Goal: Task Accomplishment & Management: Manage account settings

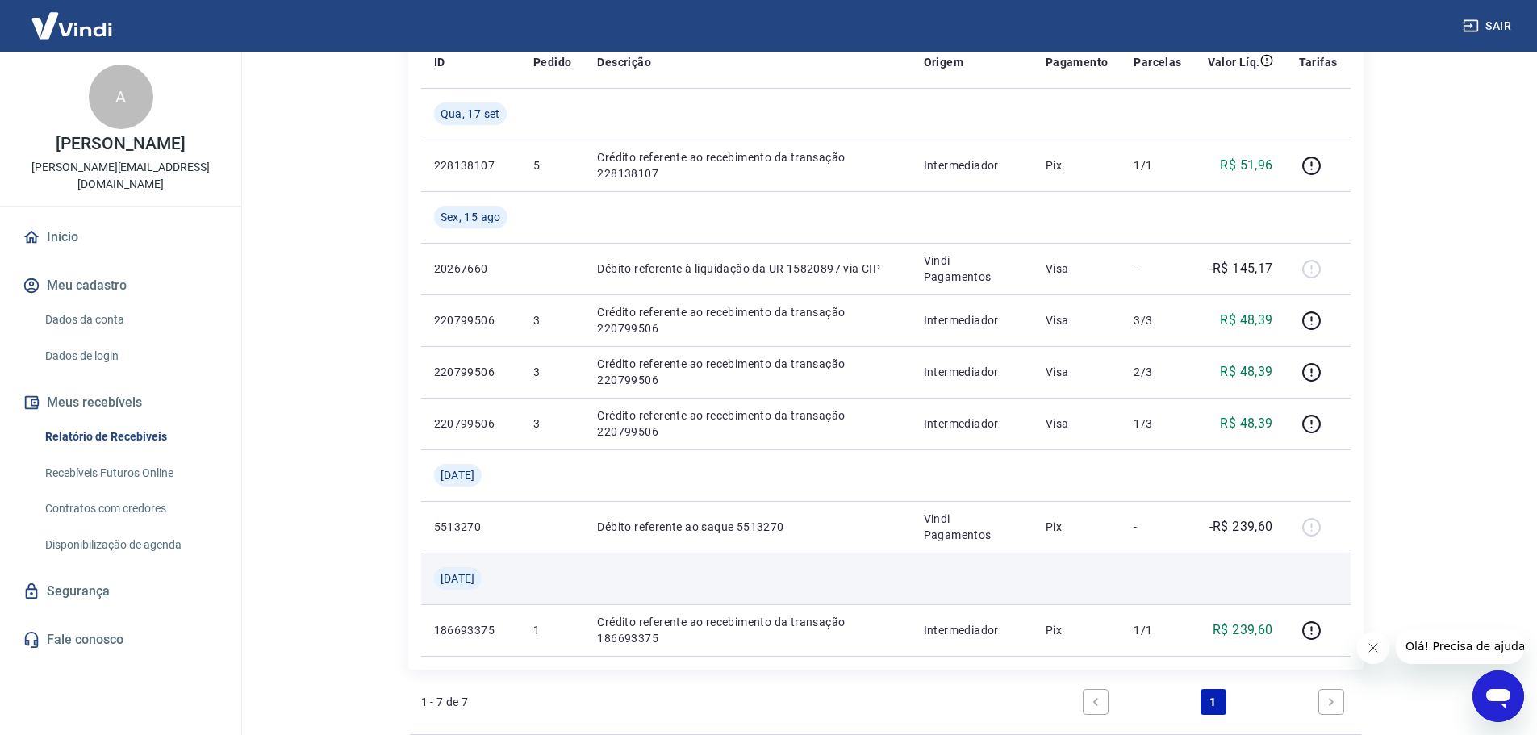
scroll to position [161, 0]
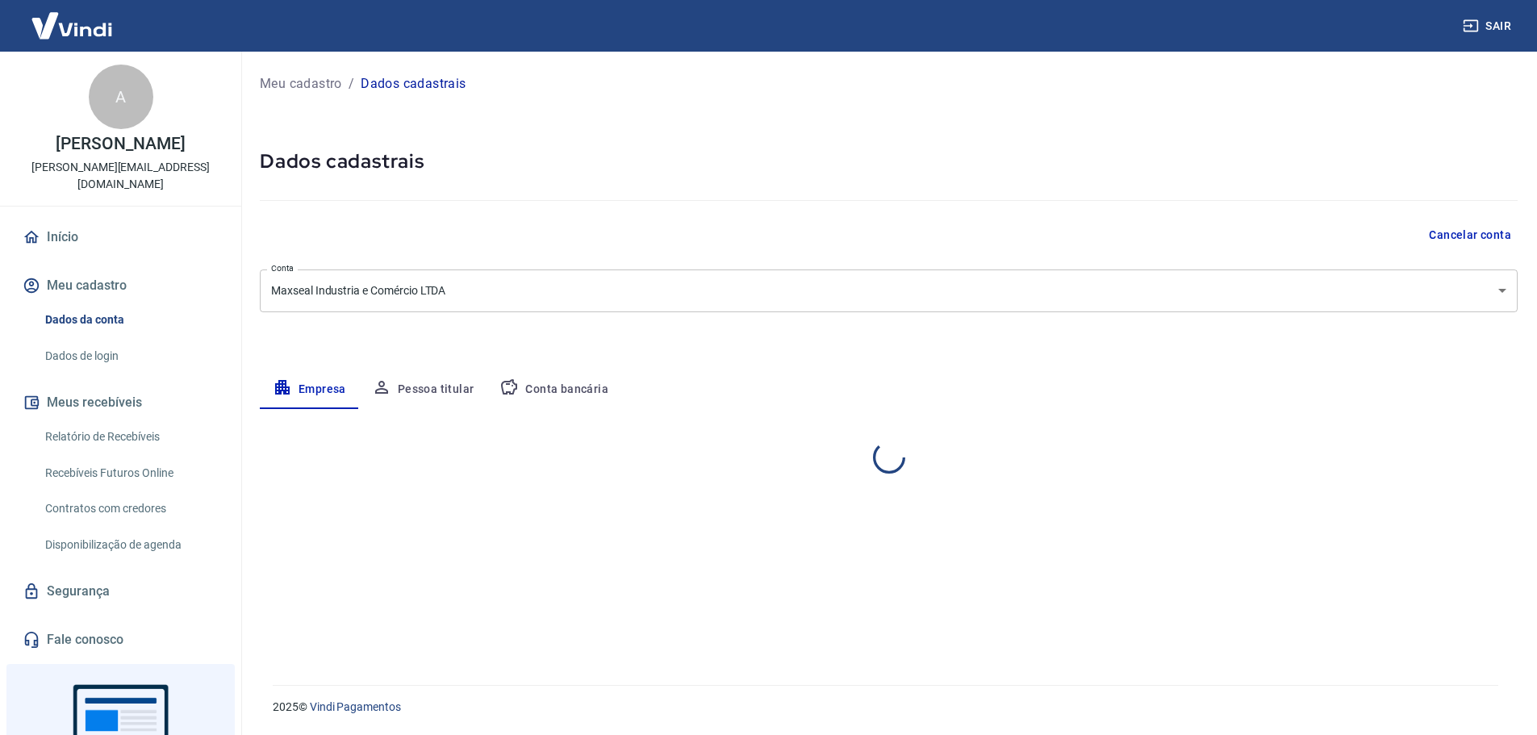
select select "RJ"
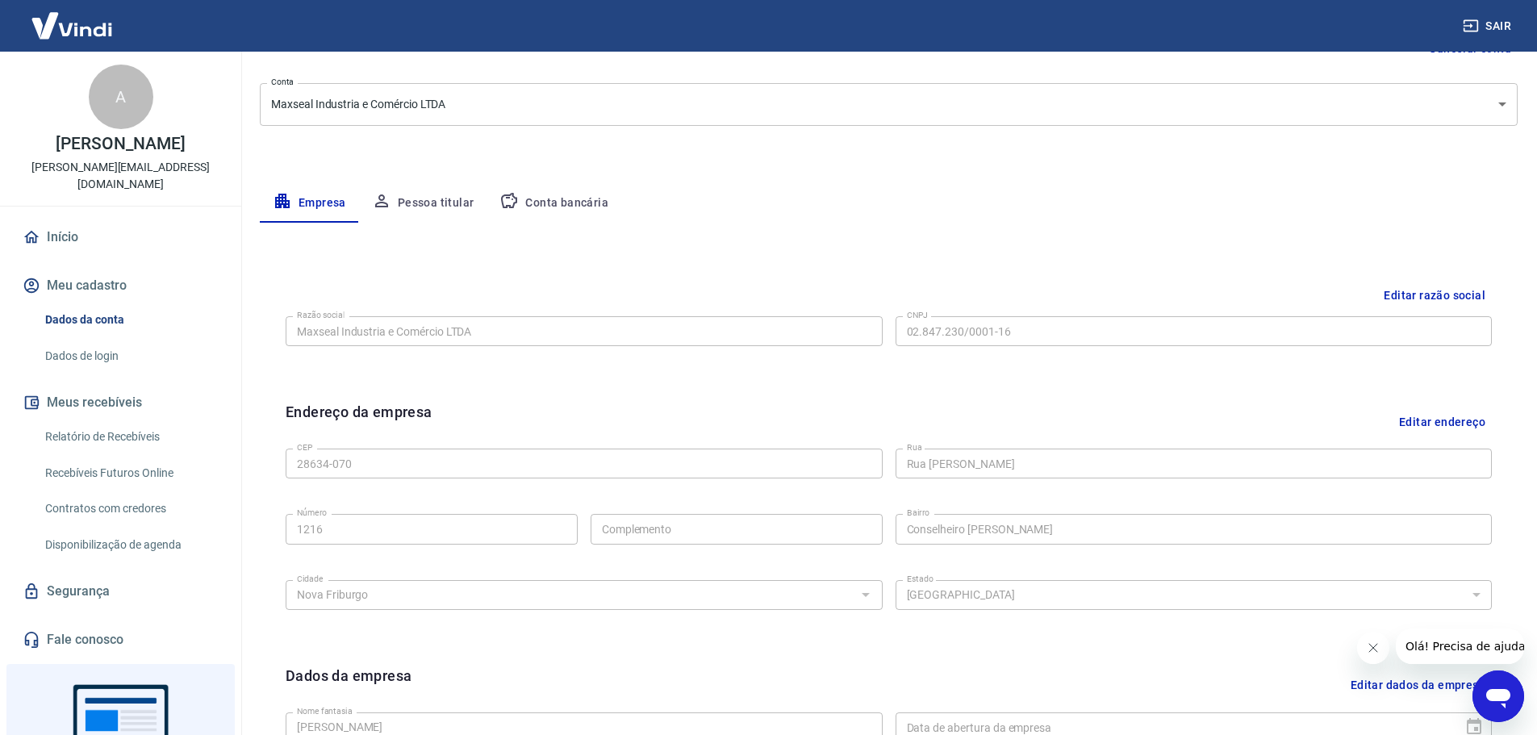
scroll to position [106, 0]
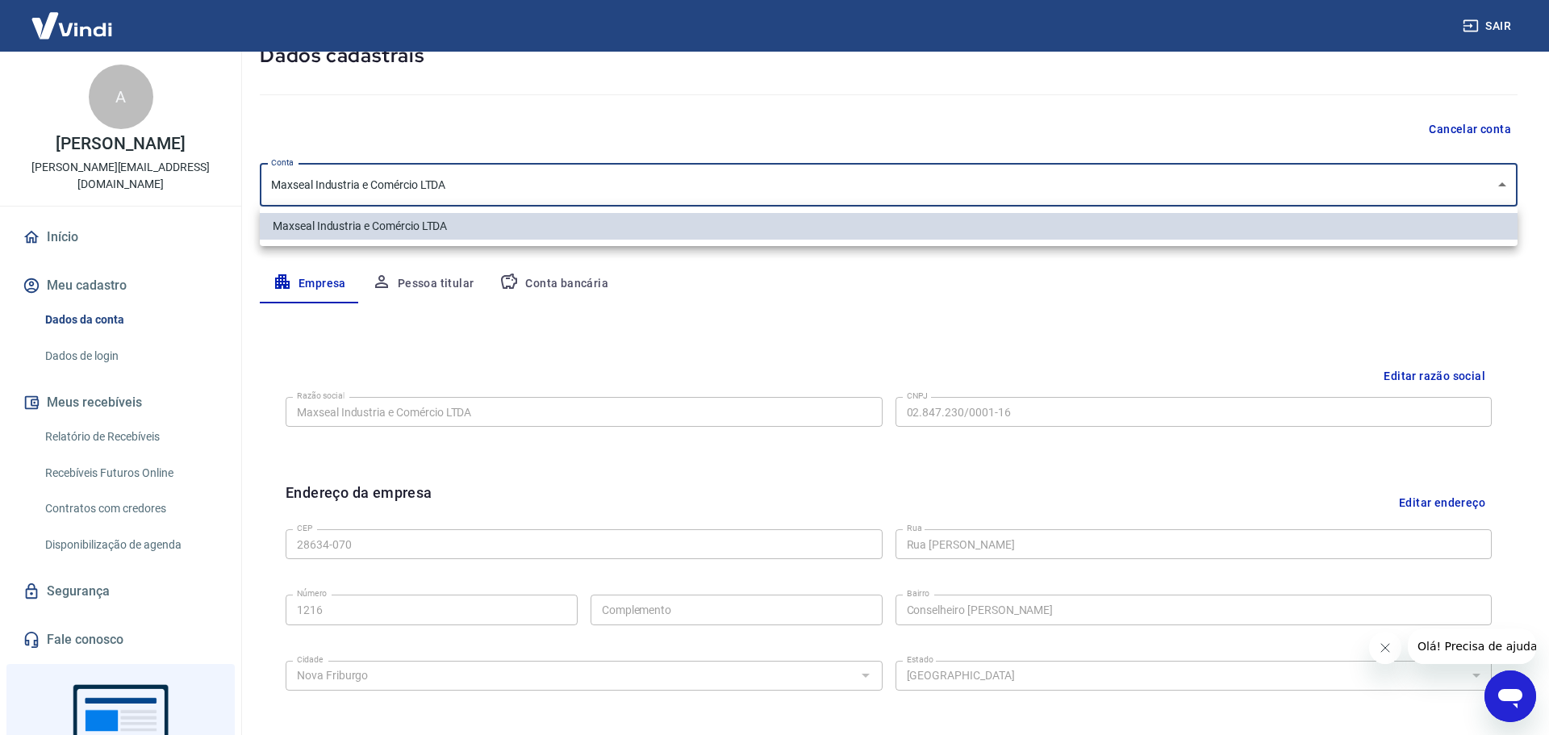
click at [1494, 187] on body "Sair A [PERSON_NAME] [PERSON_NAME][EMAIL_ADDRESS][DOMAIN_NAME] Início Meu cadas…" at bounding box center [774, 261] width 1549 height 735
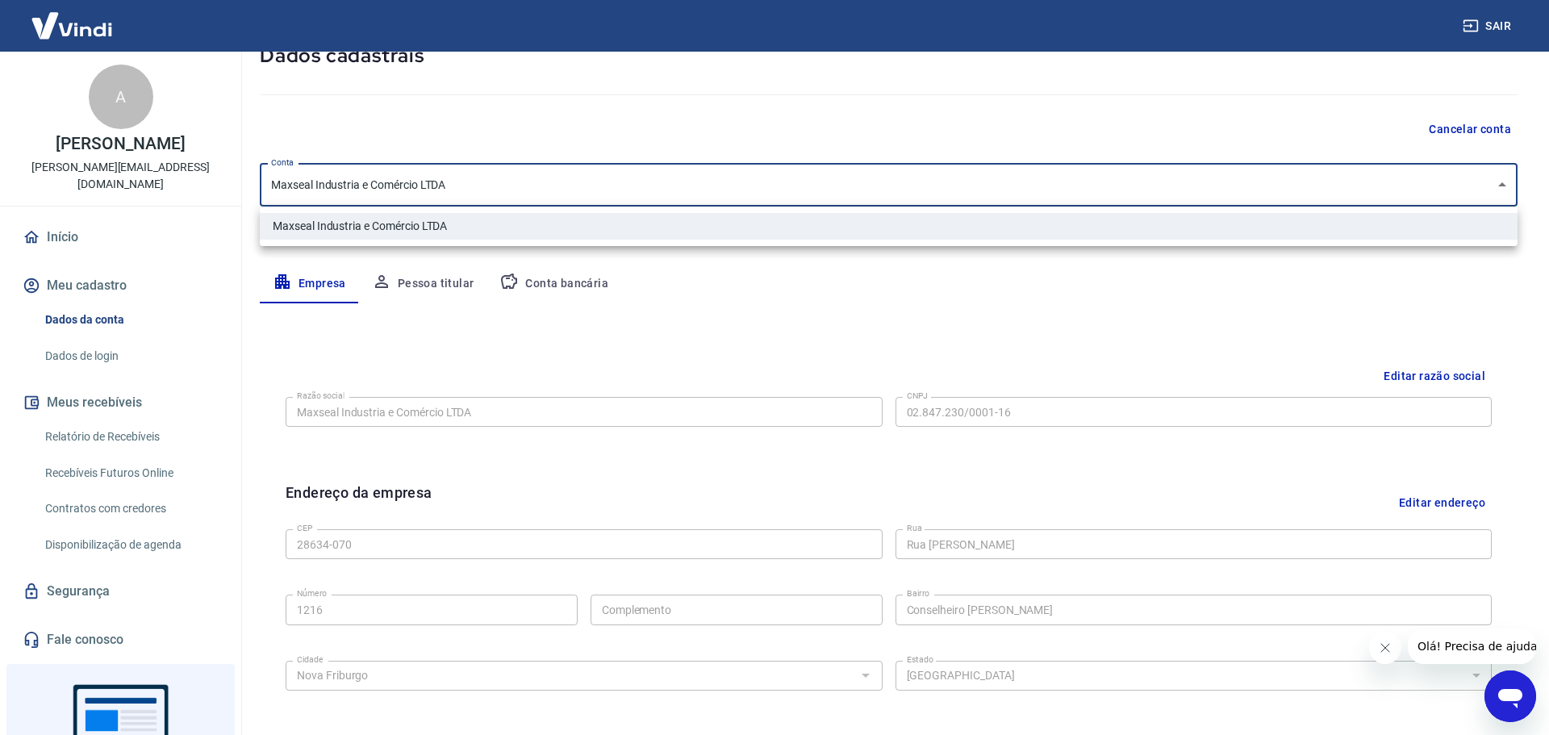
click at [910, 136] on div at bounding box center [774, 367] width 1549 height 735
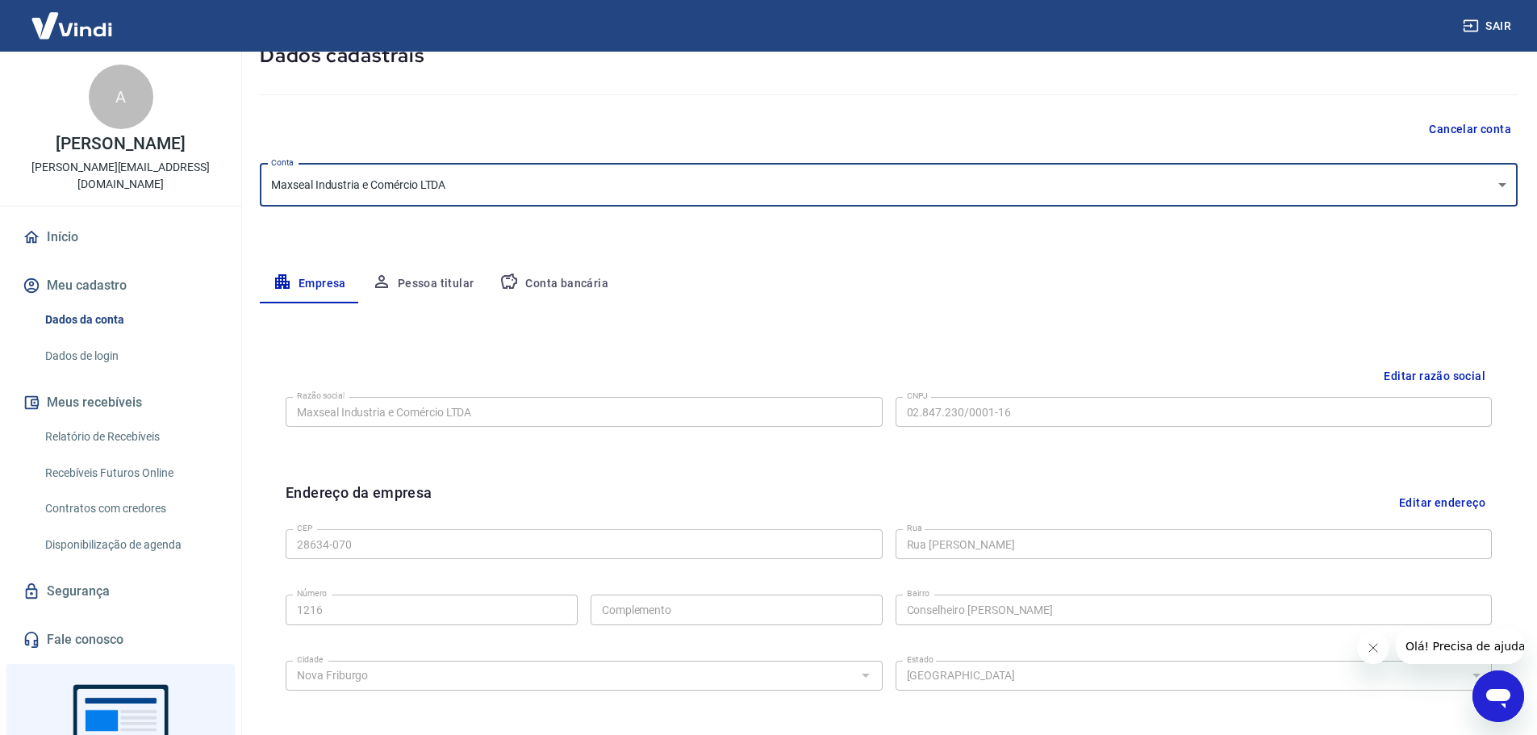
scroll to position [101, 0]
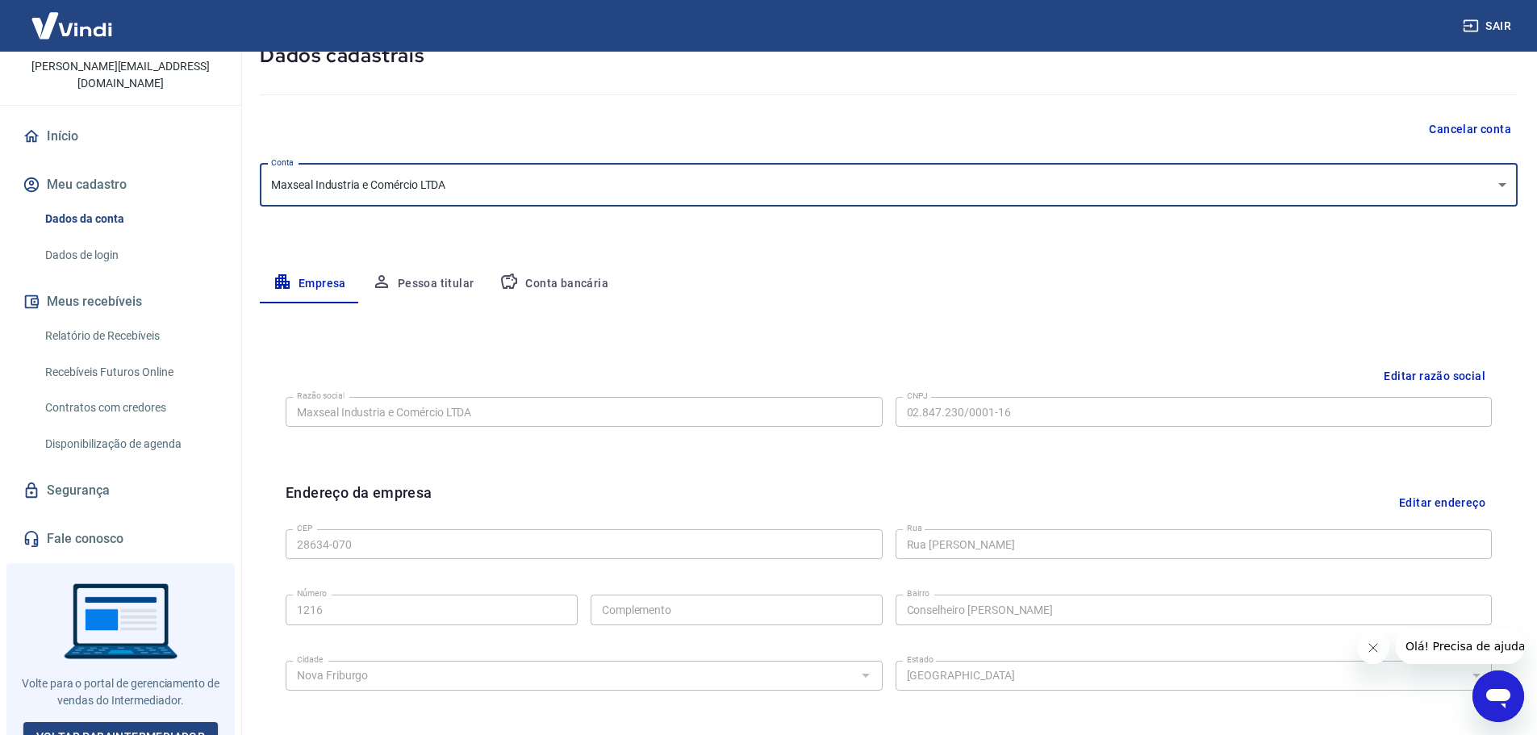
click at [111, 319] on link "Relatório de Recebíveis" at bounding box center [130, 335] width 183 height 33
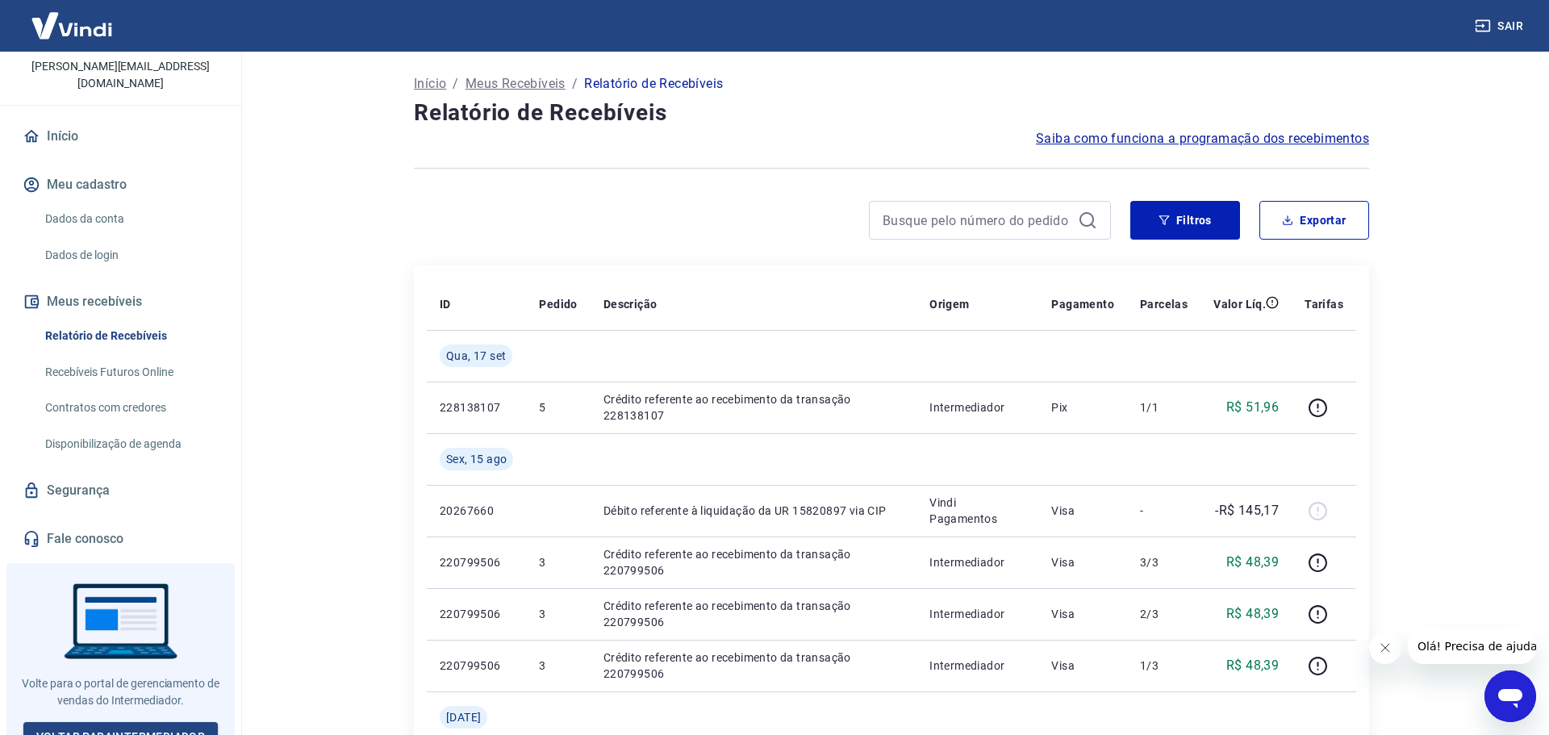
click at [123, 356] on link "Recebíveis Futuros Online" at bounding box center [130, 372] width 183 height 33
click at [60, 119] on link "Início" at bounding box center [120, 136] width 202 height 35
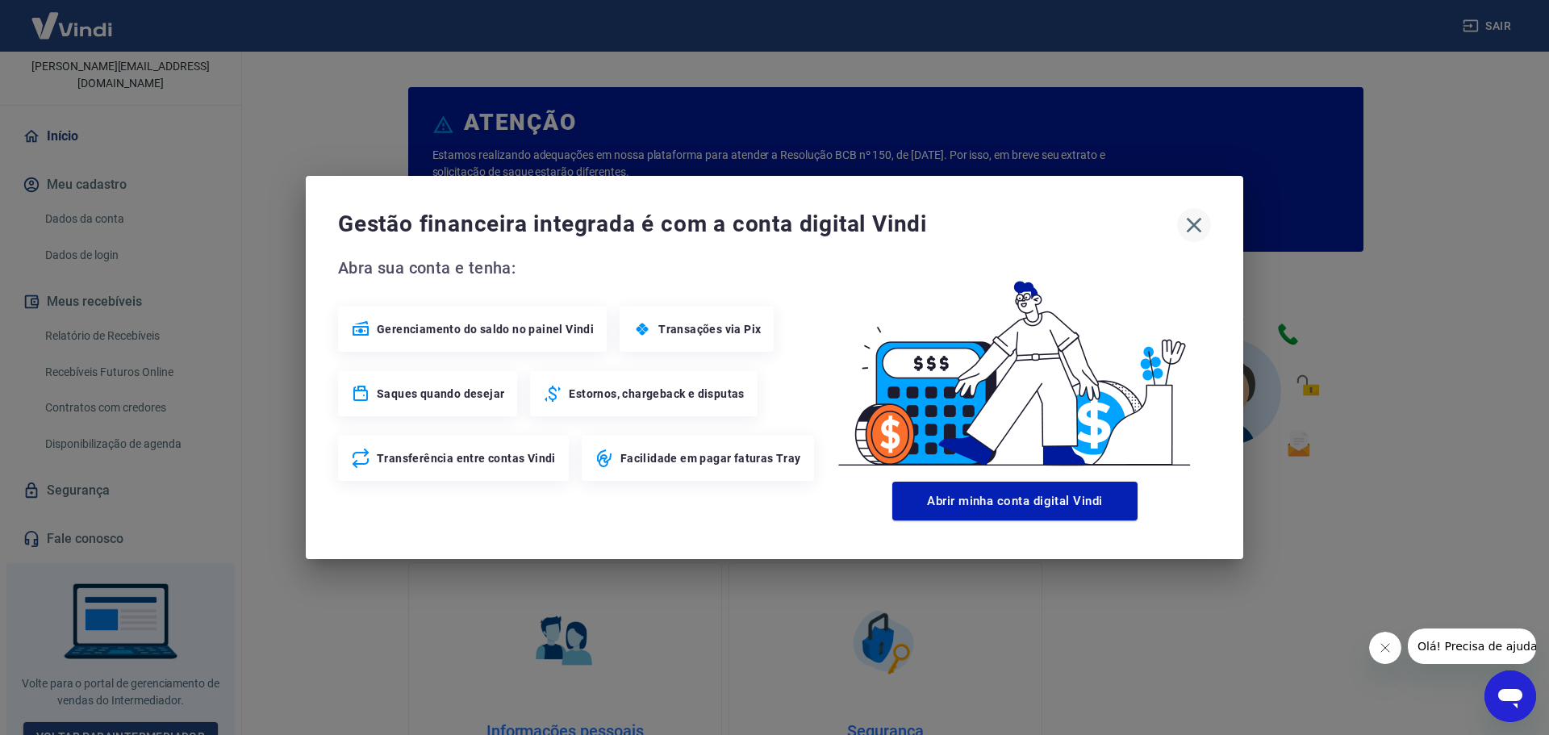
click at [1194, 226] on icon "button" at bounding box center [1194, 225] width 15 height 15
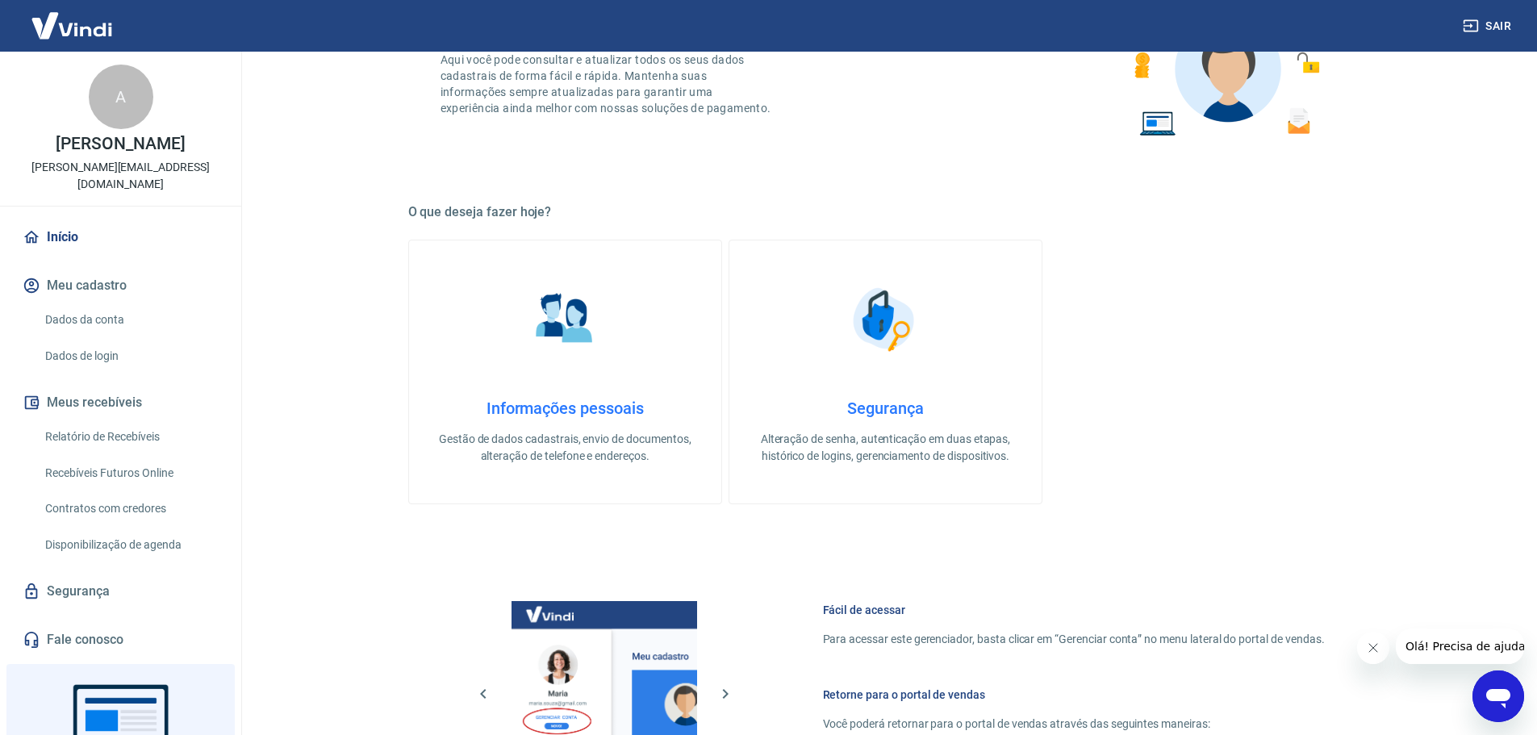
scroll to position [690, 0]
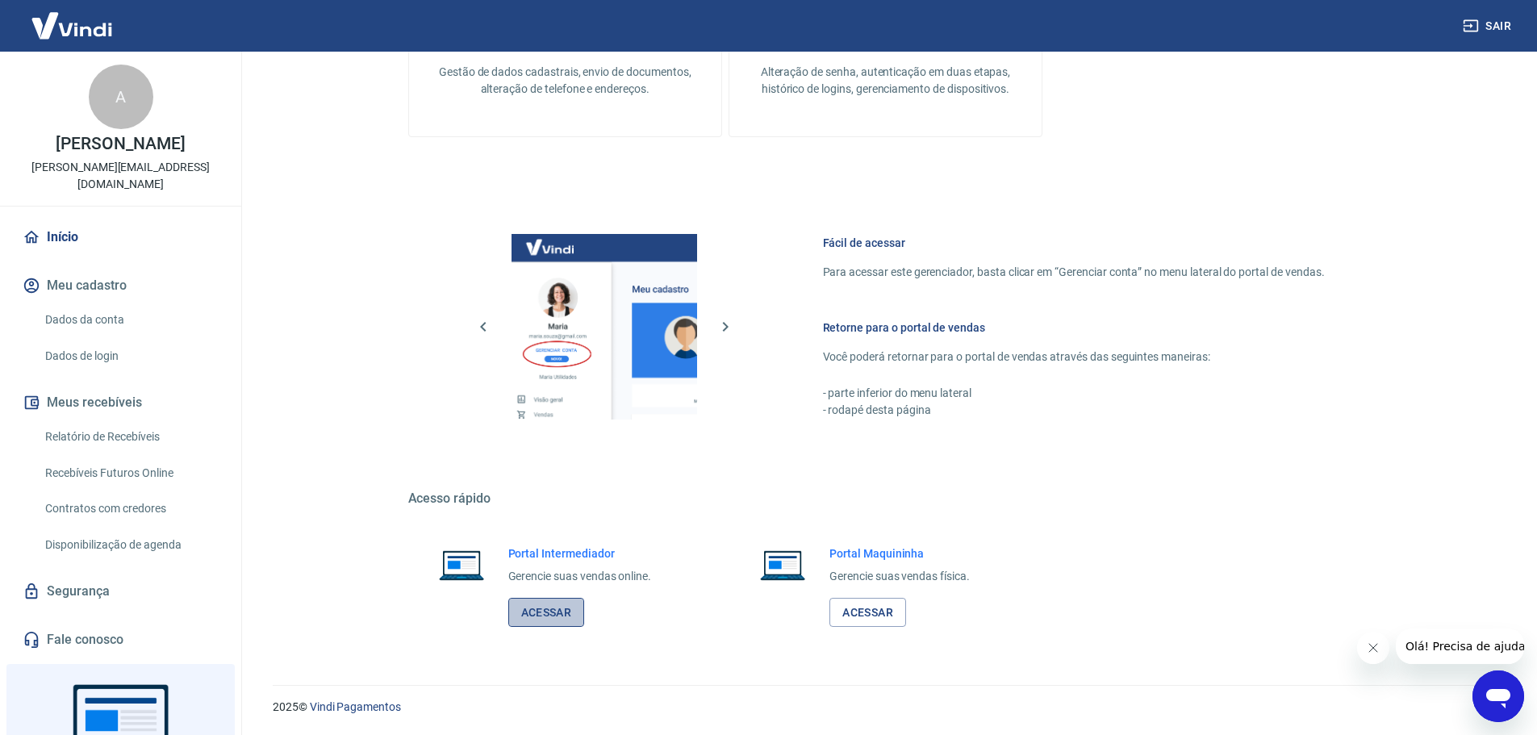
click at [549, 606] on link "Acessar" at bounding box center [546, 613] width 77 height 30
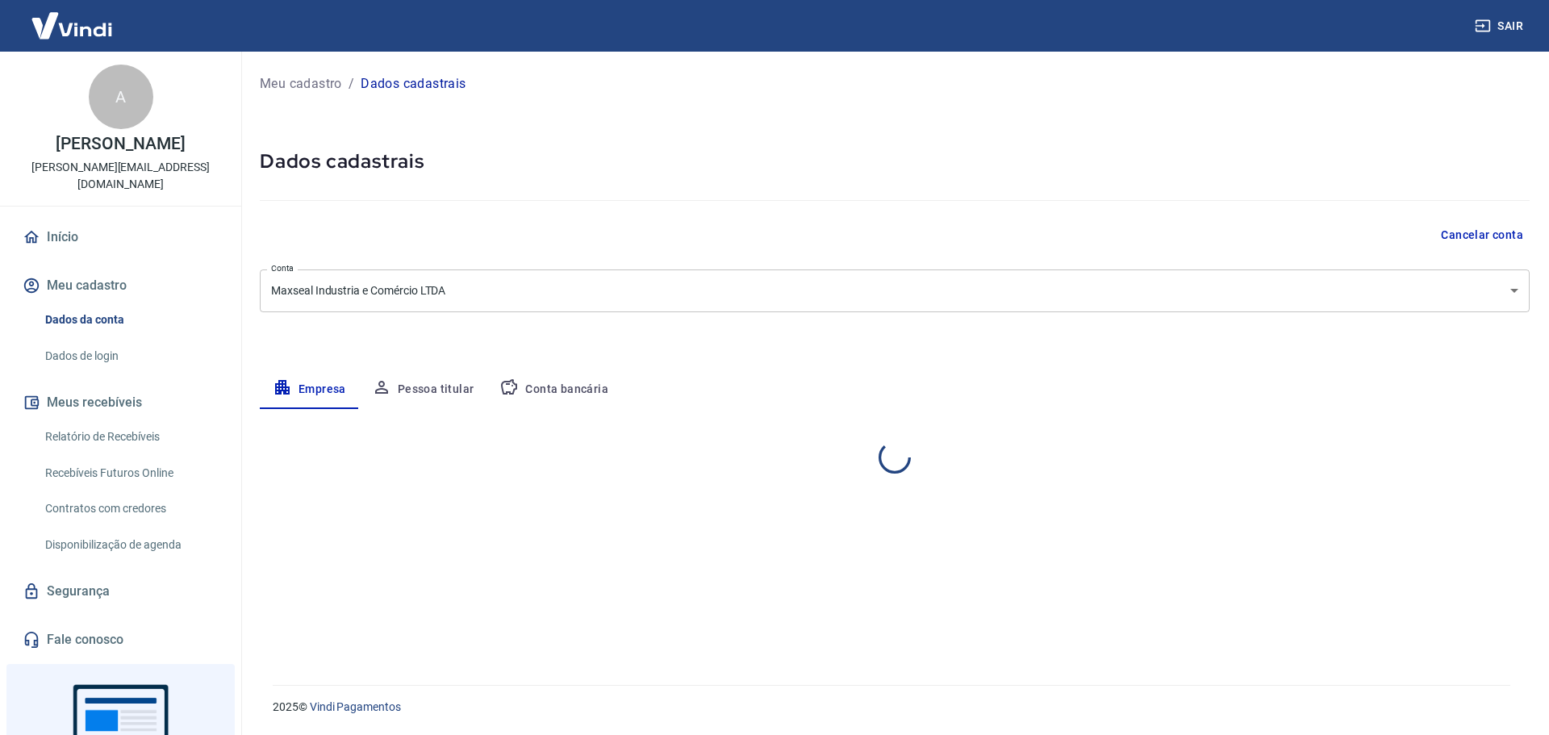
select select "RJ"
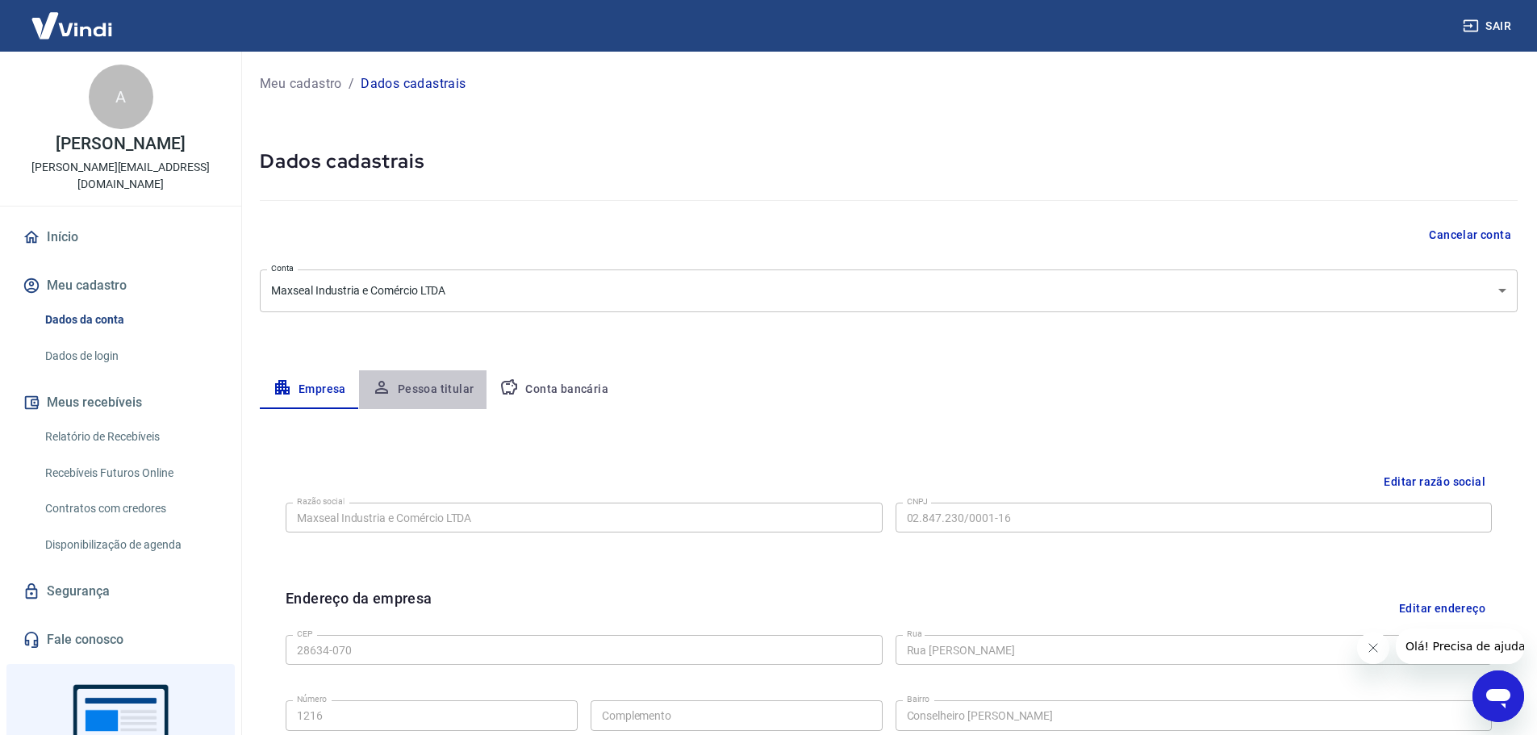
click at [441, 384] on button "Pessoa titular" at bounding box center [423, 389] width 128 height 39
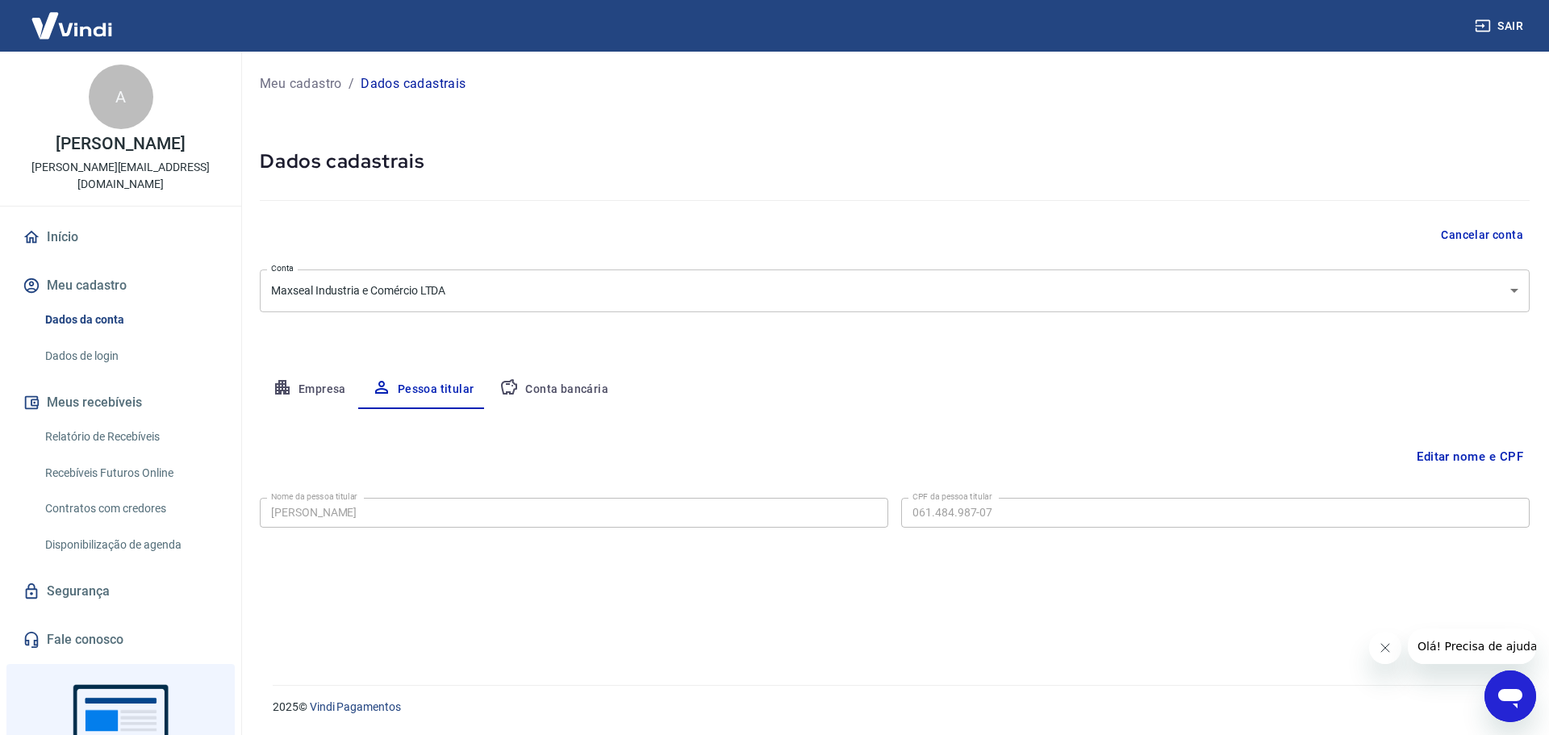
click at [569, 382] on button "Conta bancária" at bounding box center [553, 389] width 135 height 39
select select "1"
click at [102, 343] on link "Dados de login" at bounding box center [130, 356] width 183 height 33
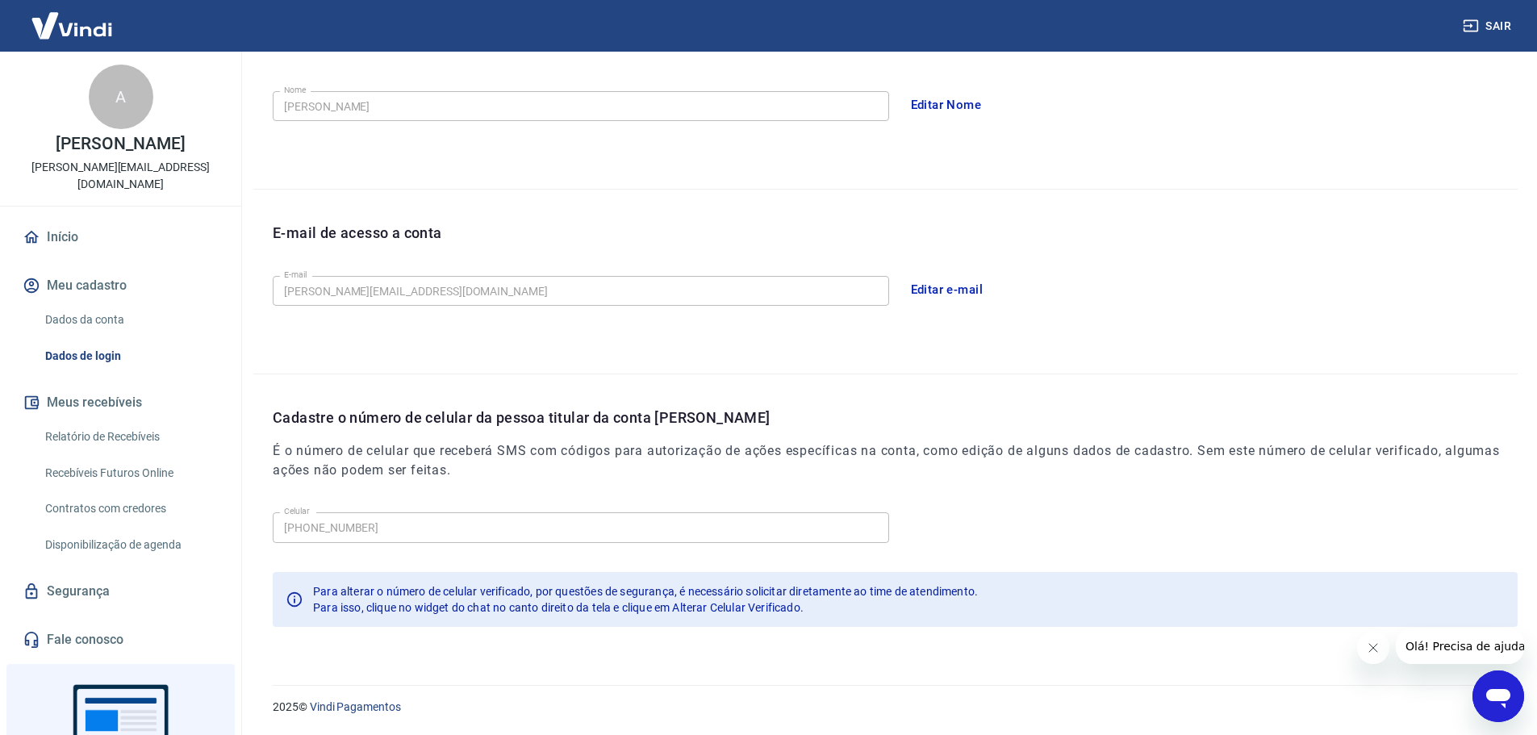
scroll to position [137, 0]
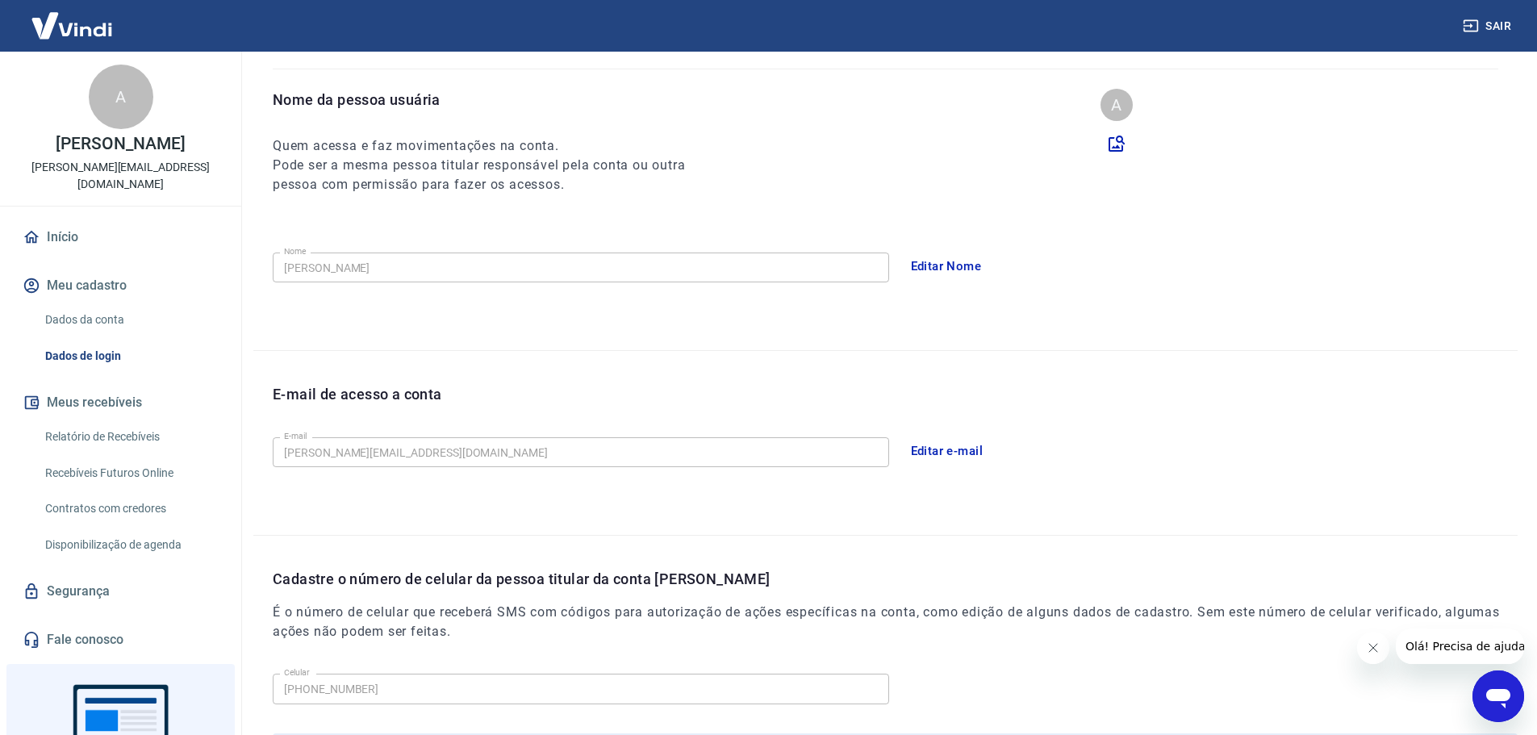
click at [44, 307] on link "Dados da conta" at bounding box center [130, 319] width 183 height 33
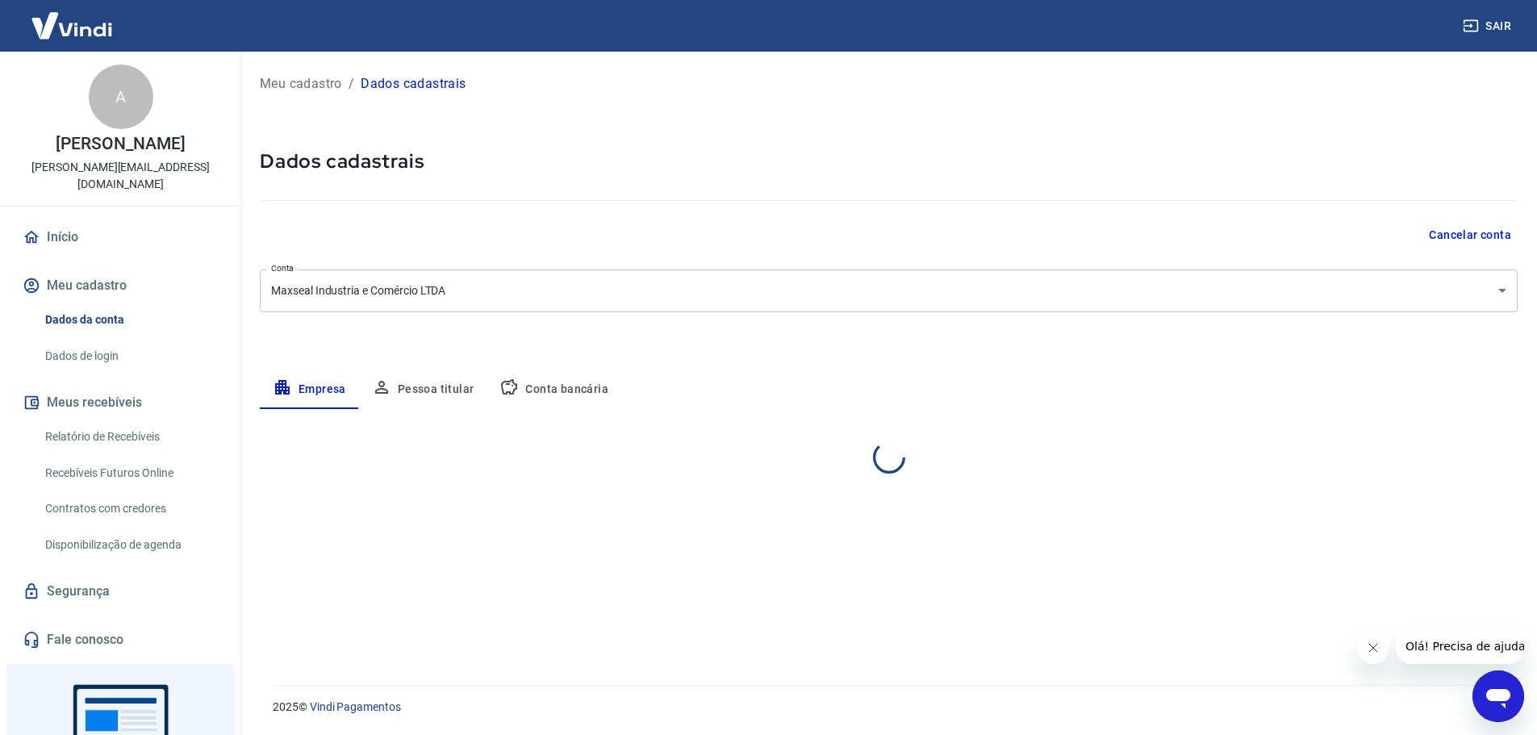
select select "RJ"
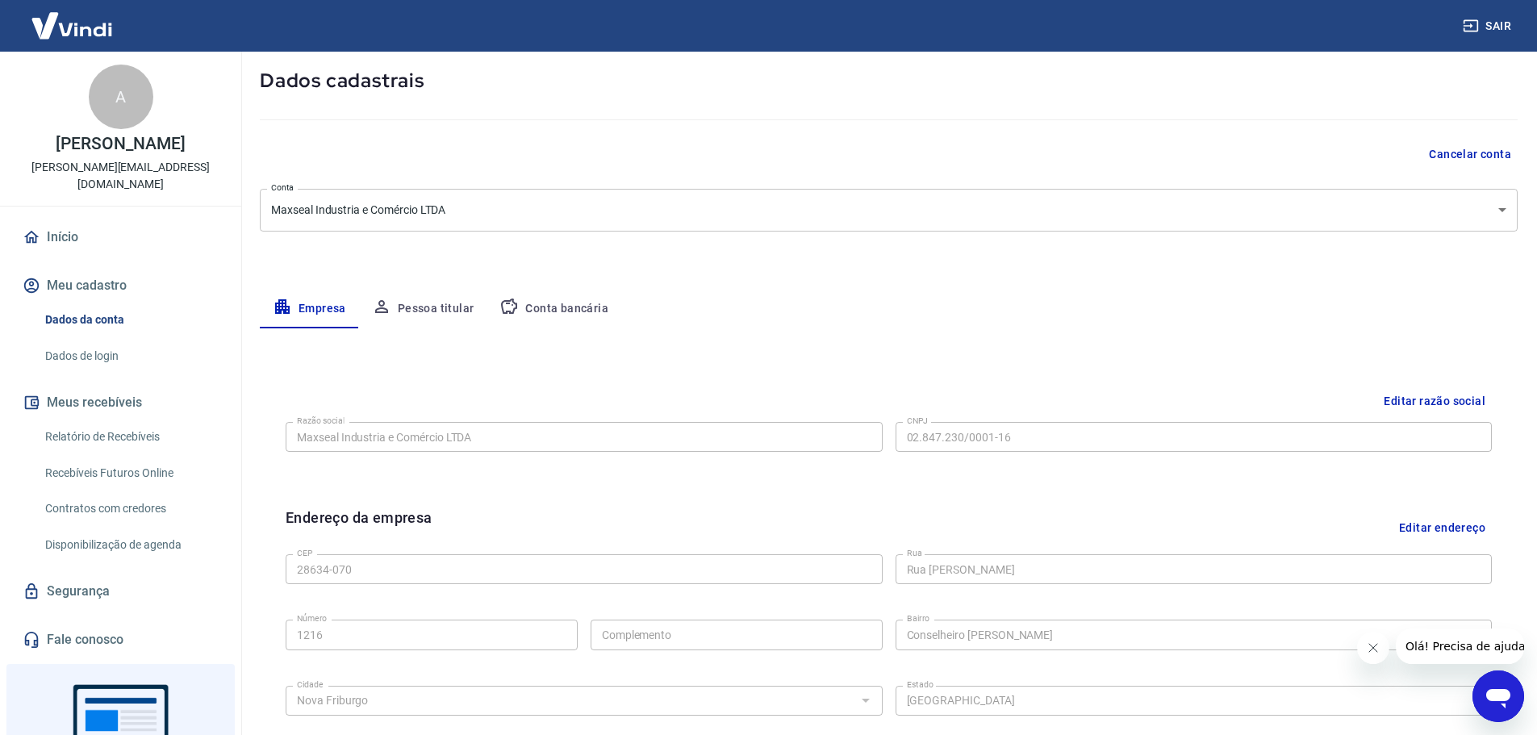
scroll to position [161, 0]
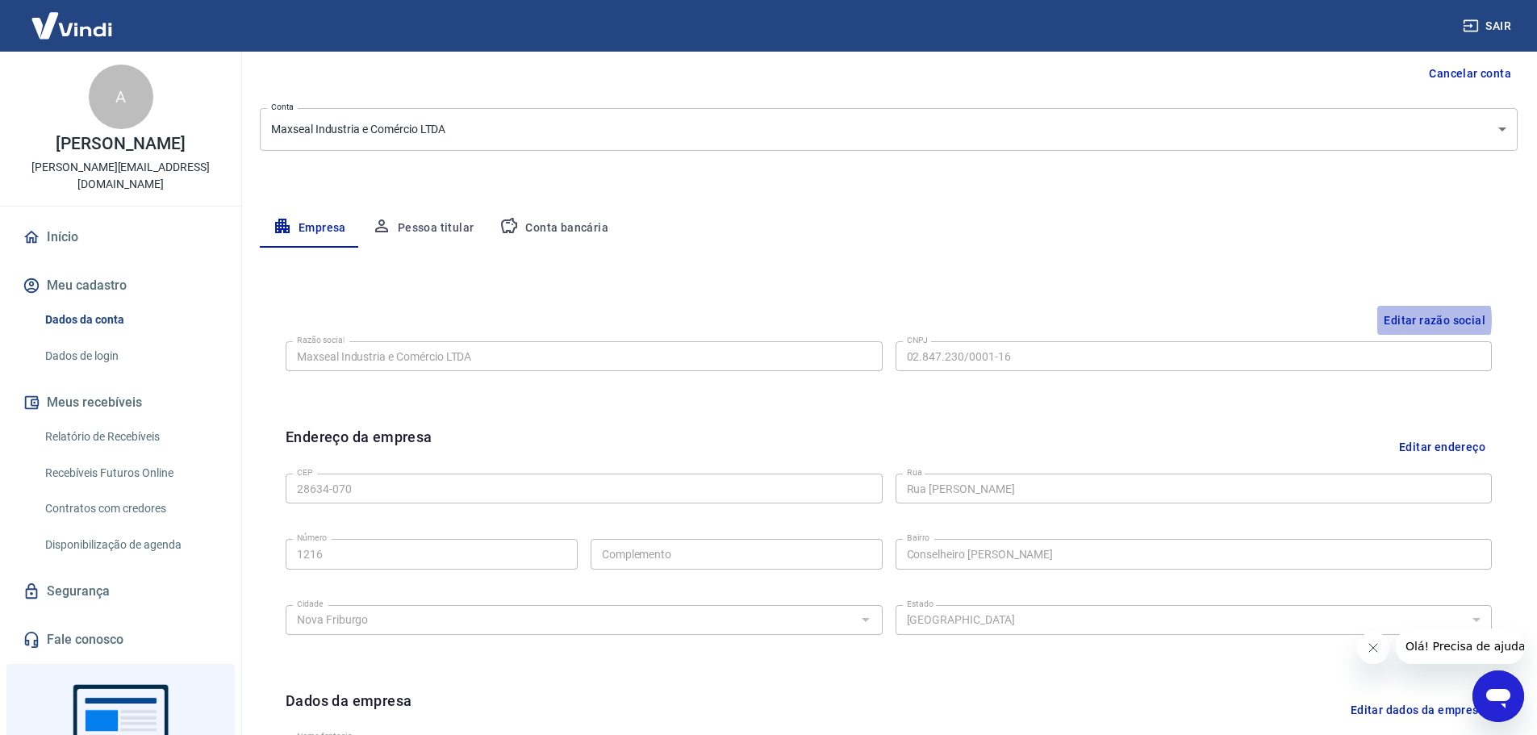
click at [1408, 320] on button "Editar razão social" at bounding box center [1434, 321] width 115 height 30
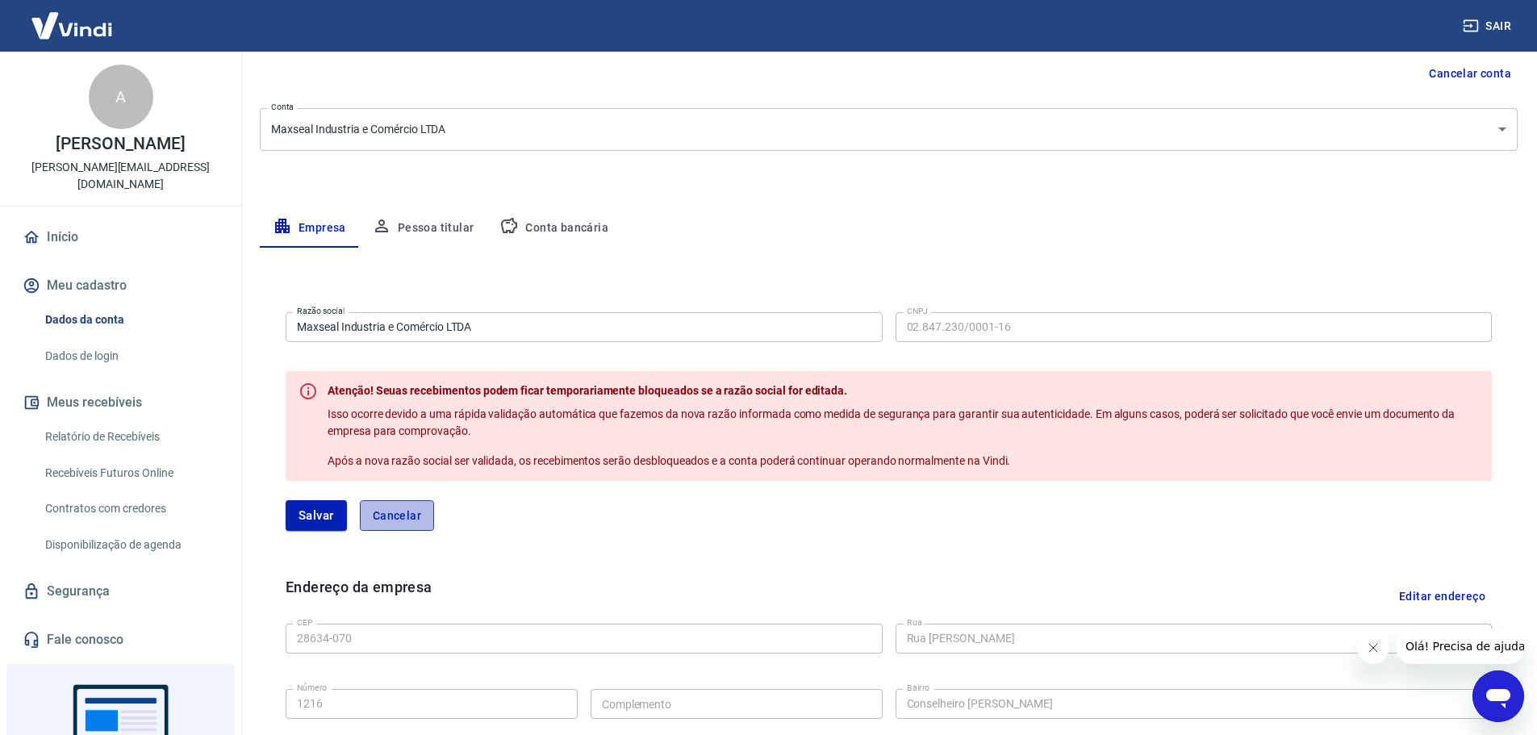
click at [428, 519] on button "Cancelar" at bounding box center [397, 515] width 74 height 31
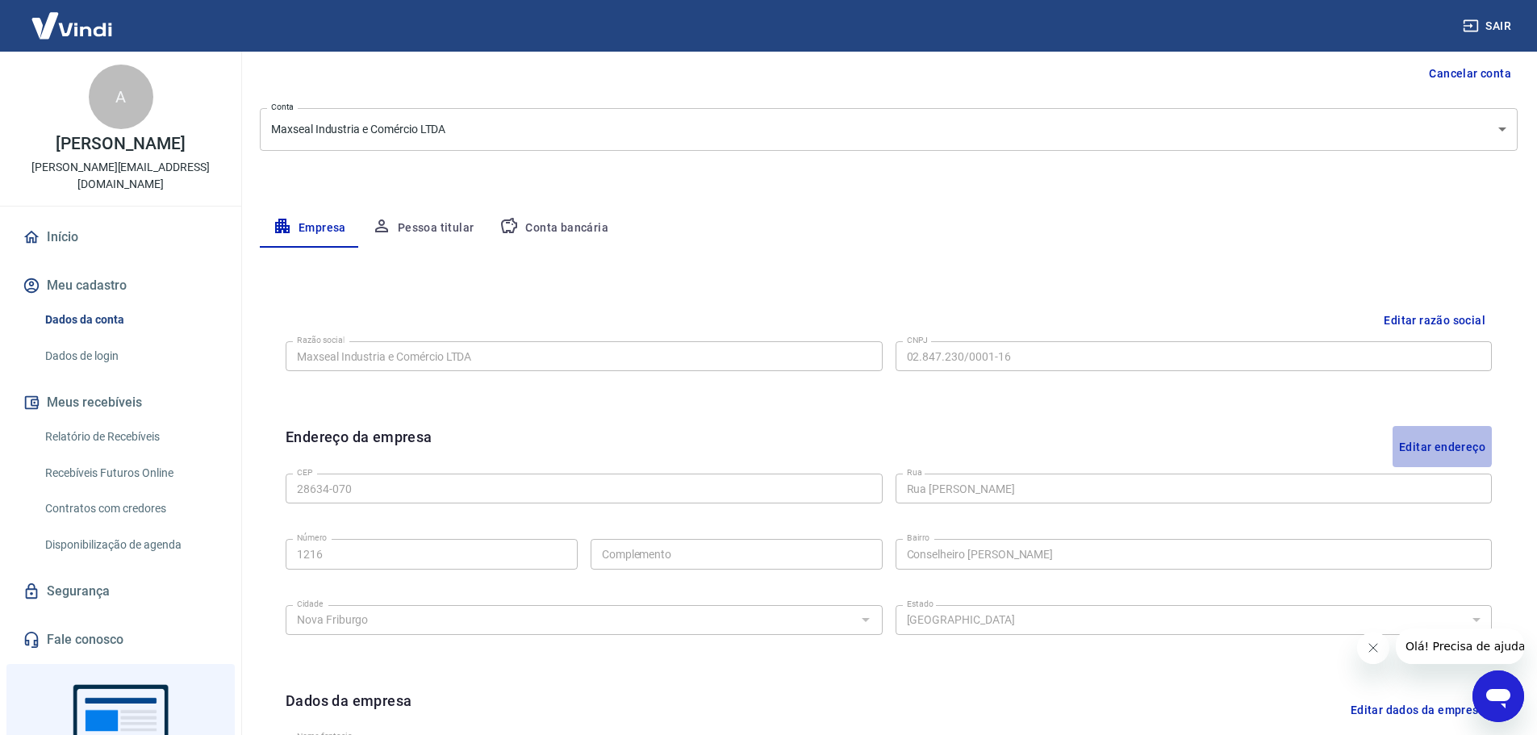
click at [1430, 439] on button "Editar endereço" at bounding box center [1441, 446] width 99 height 41
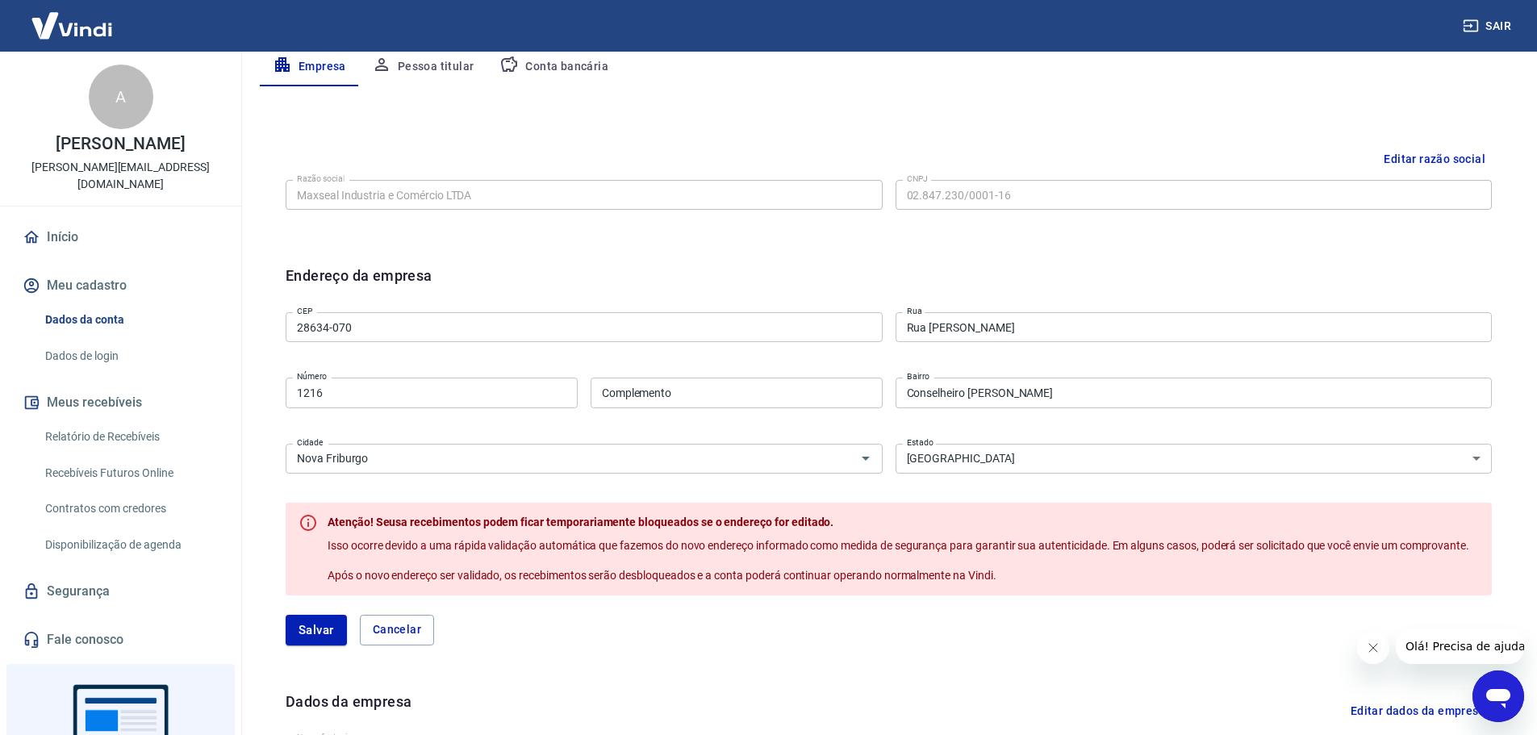
scroll to position [403, 0]
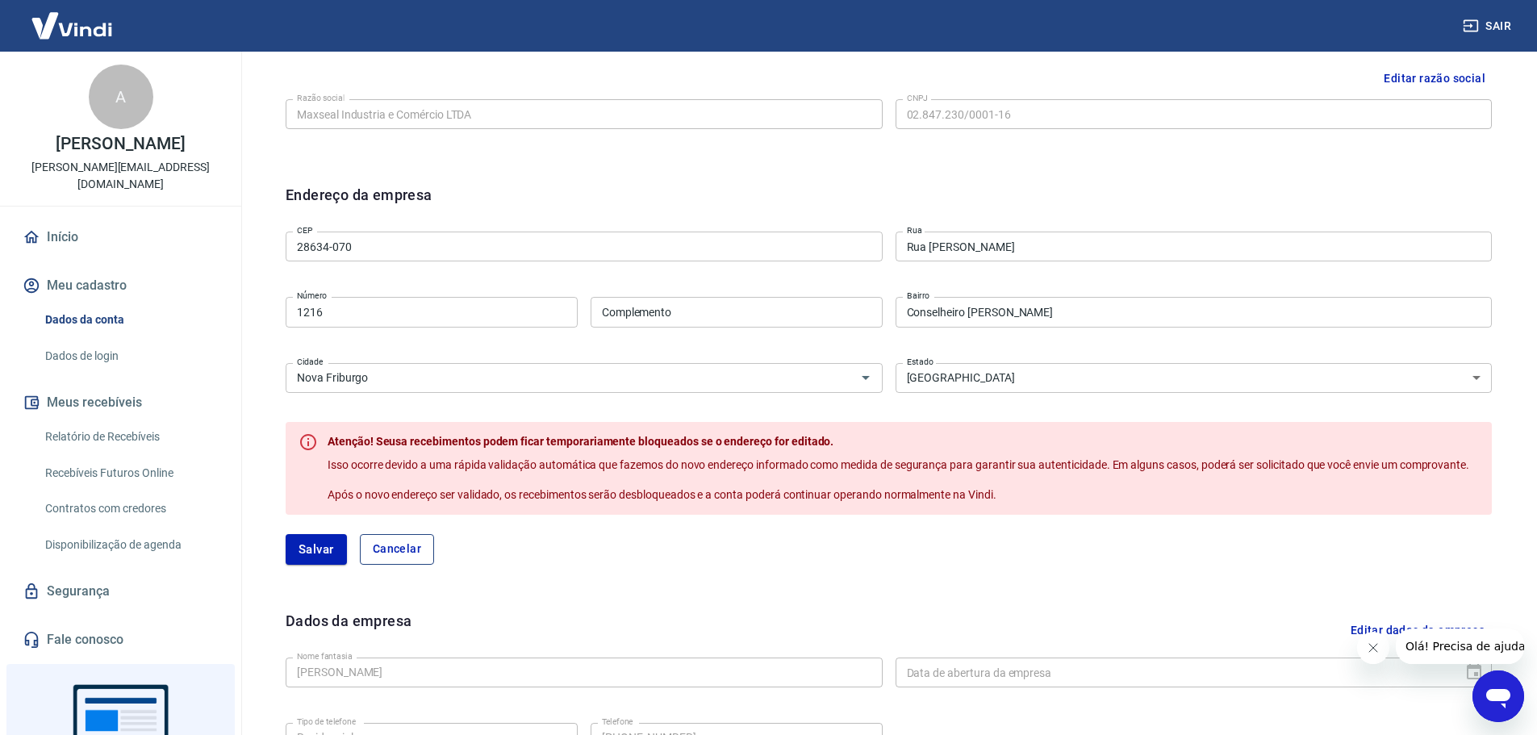
click at [403, 550] on button "Cancelar" at bounding box center [397, 549] width 74 height 31
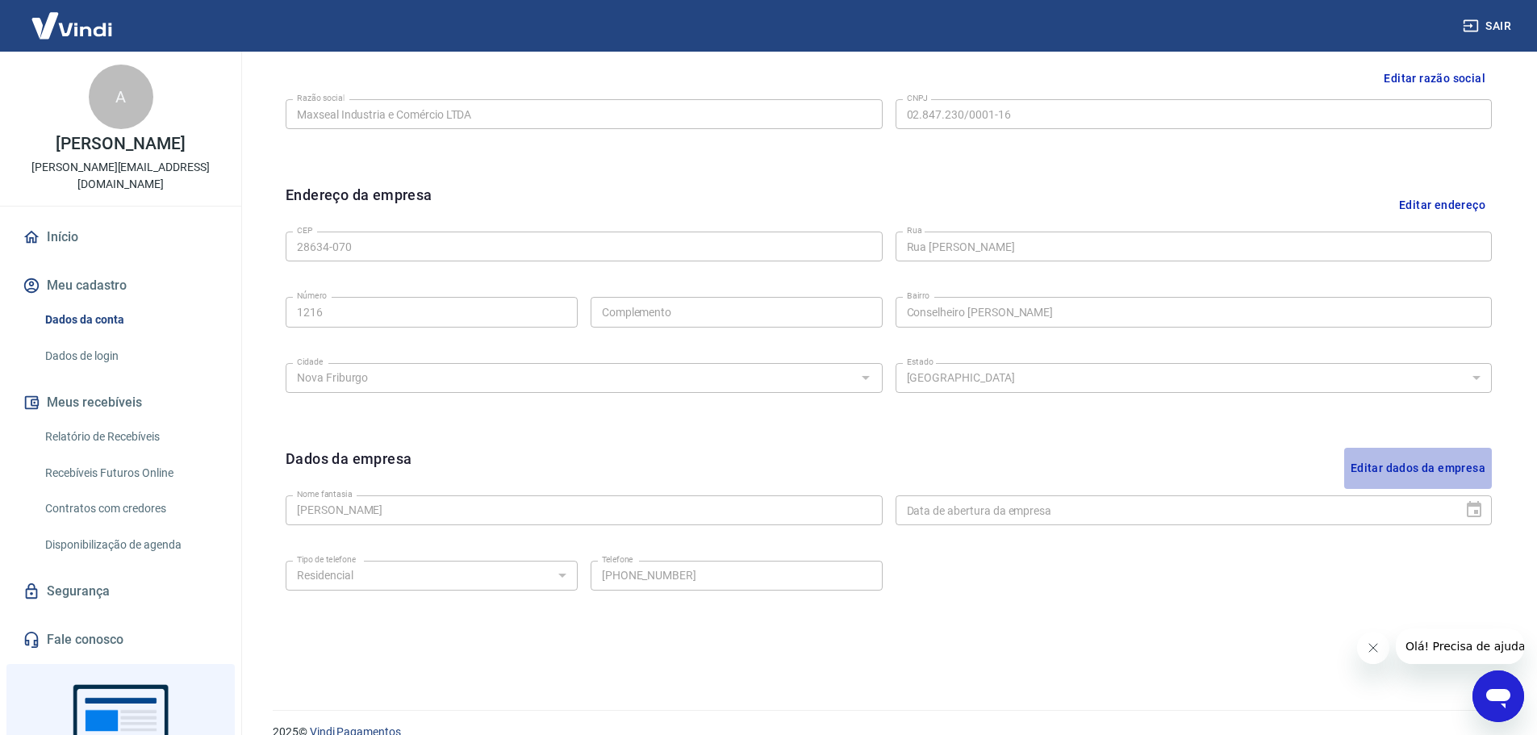
click at [1416, 467] on button "Editar dados da empresa" at bounding box center [1418, 468] width 148 height 41
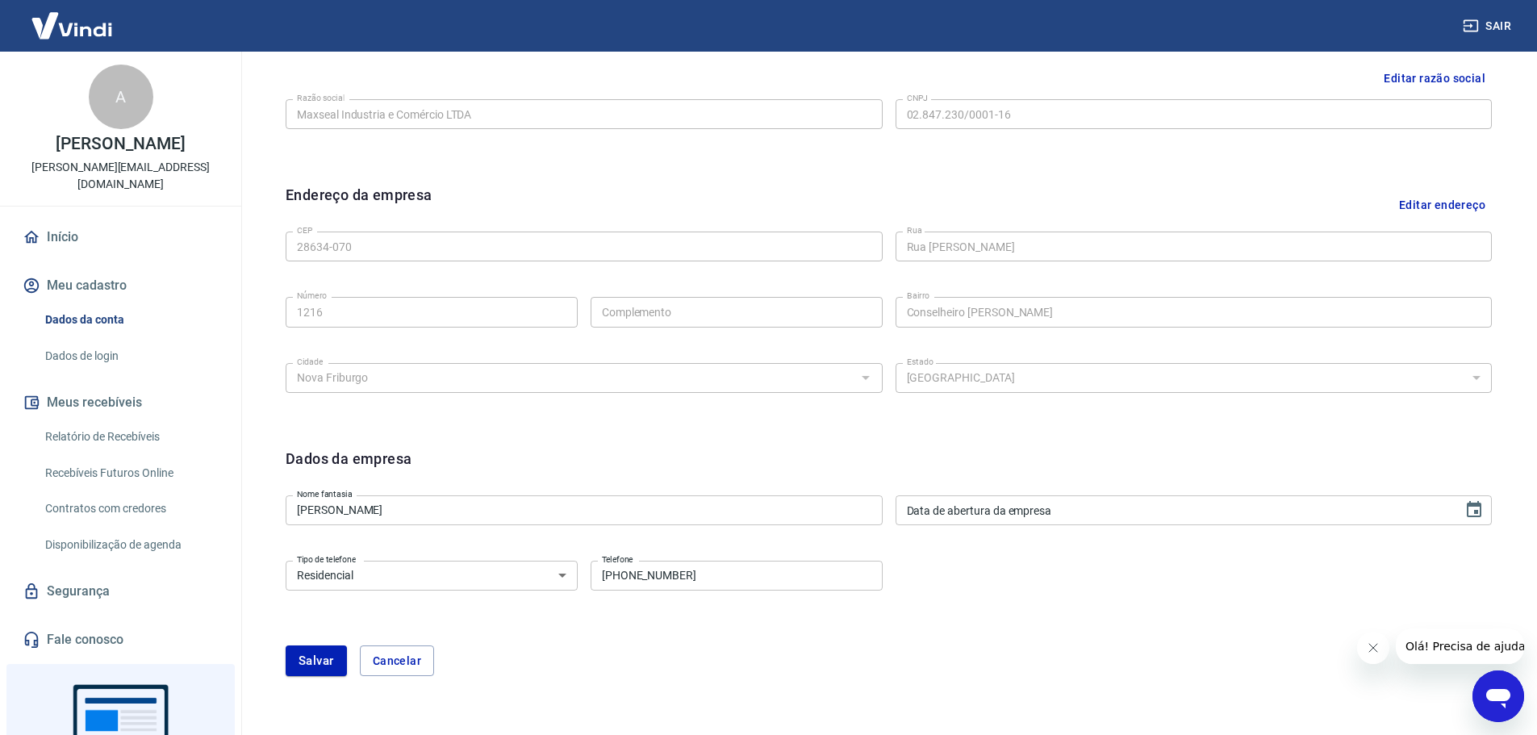
scroll to position [478, 0]
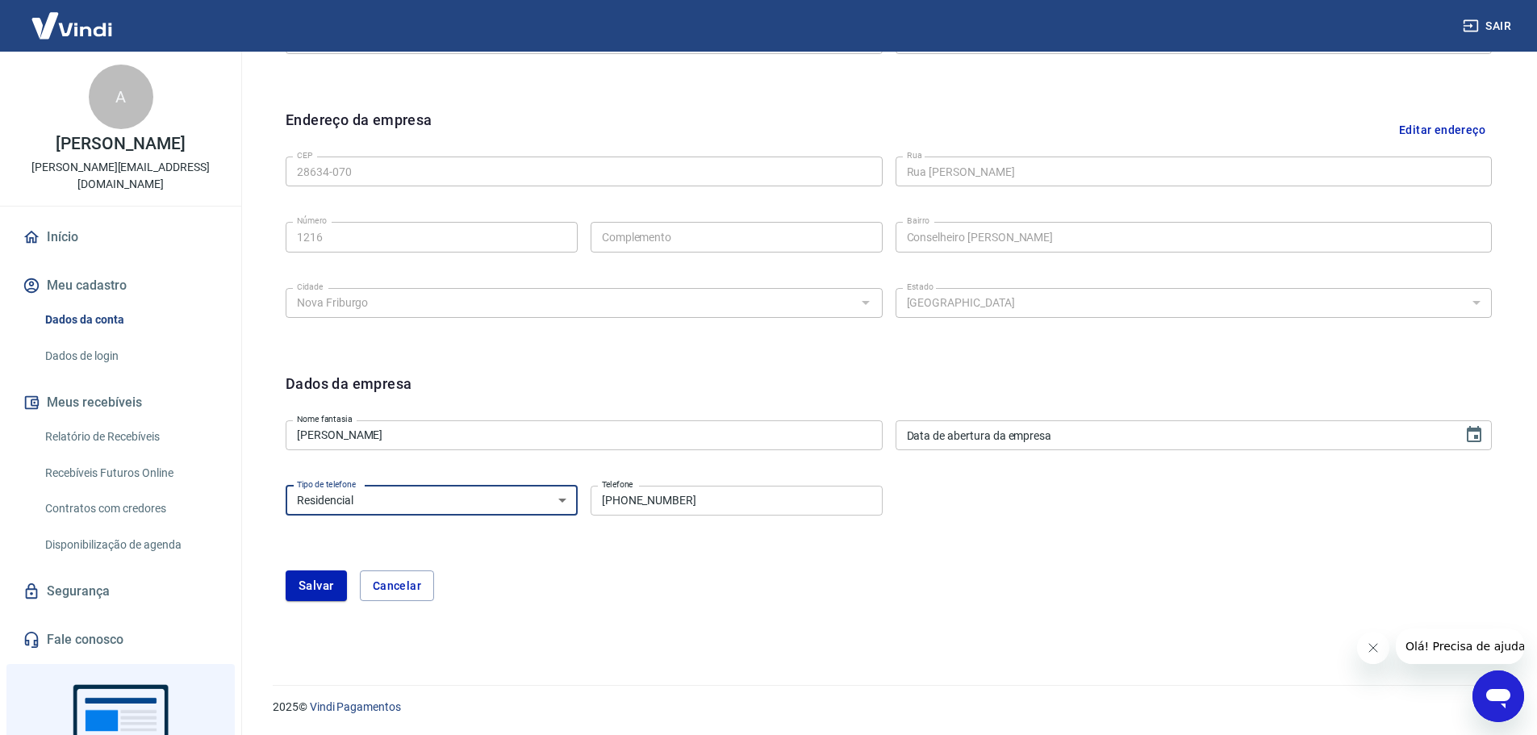
click at [525, 499] on select "Residencial Comercial" at bounding box center [432, 501] width 292 height 30
click at [450, 469] on form "Dados da empresa Nome fantasia Arthur Ruiz Thedim Nome fantasia Data de abertur…" at bounding box center [889, 487] width 1206 height 228
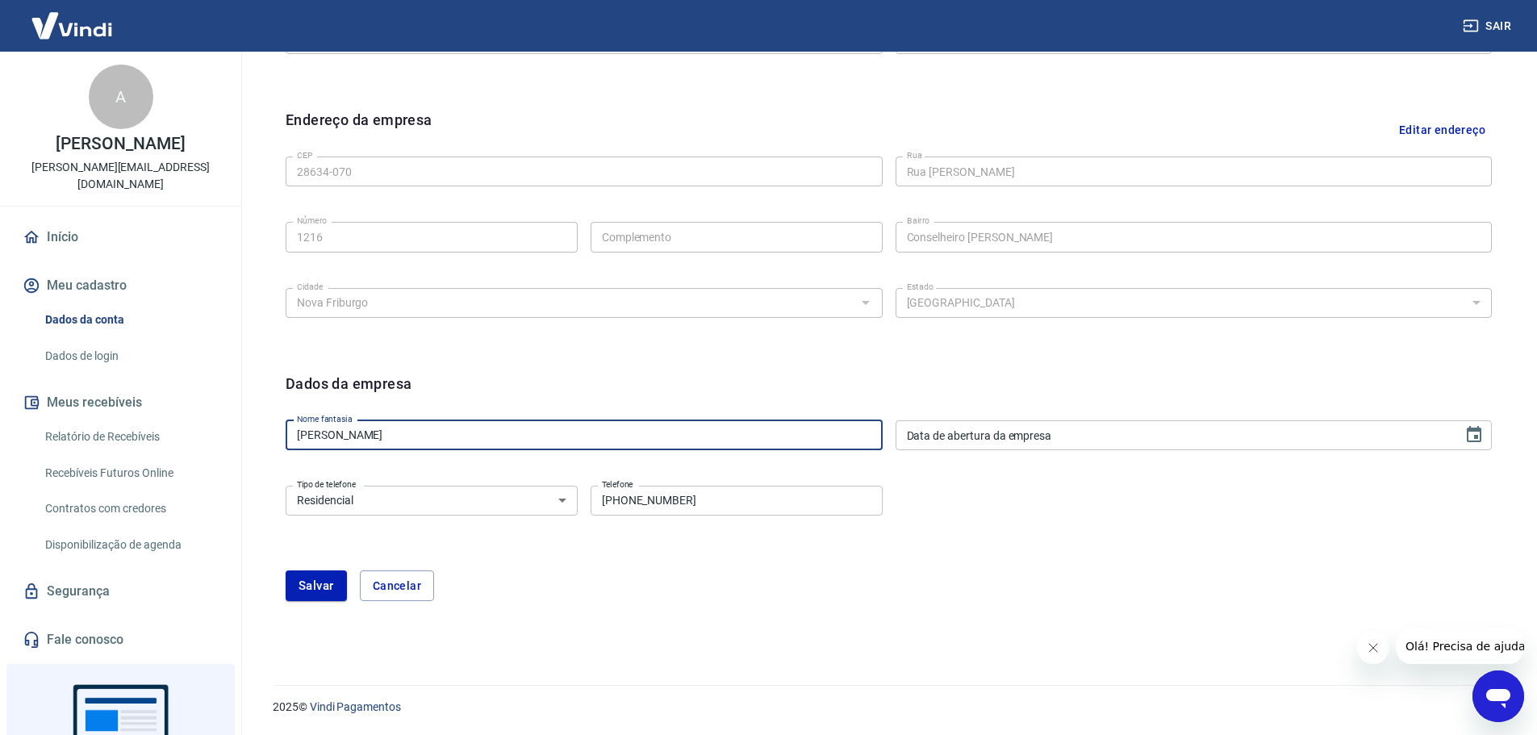
click at [450, 431] on input "Arthur Ruiz Thedim" at bounding box center [584, 435] width 597 height 30
type input "<"
type input "Maxseal Industria e Comercio LTDA"
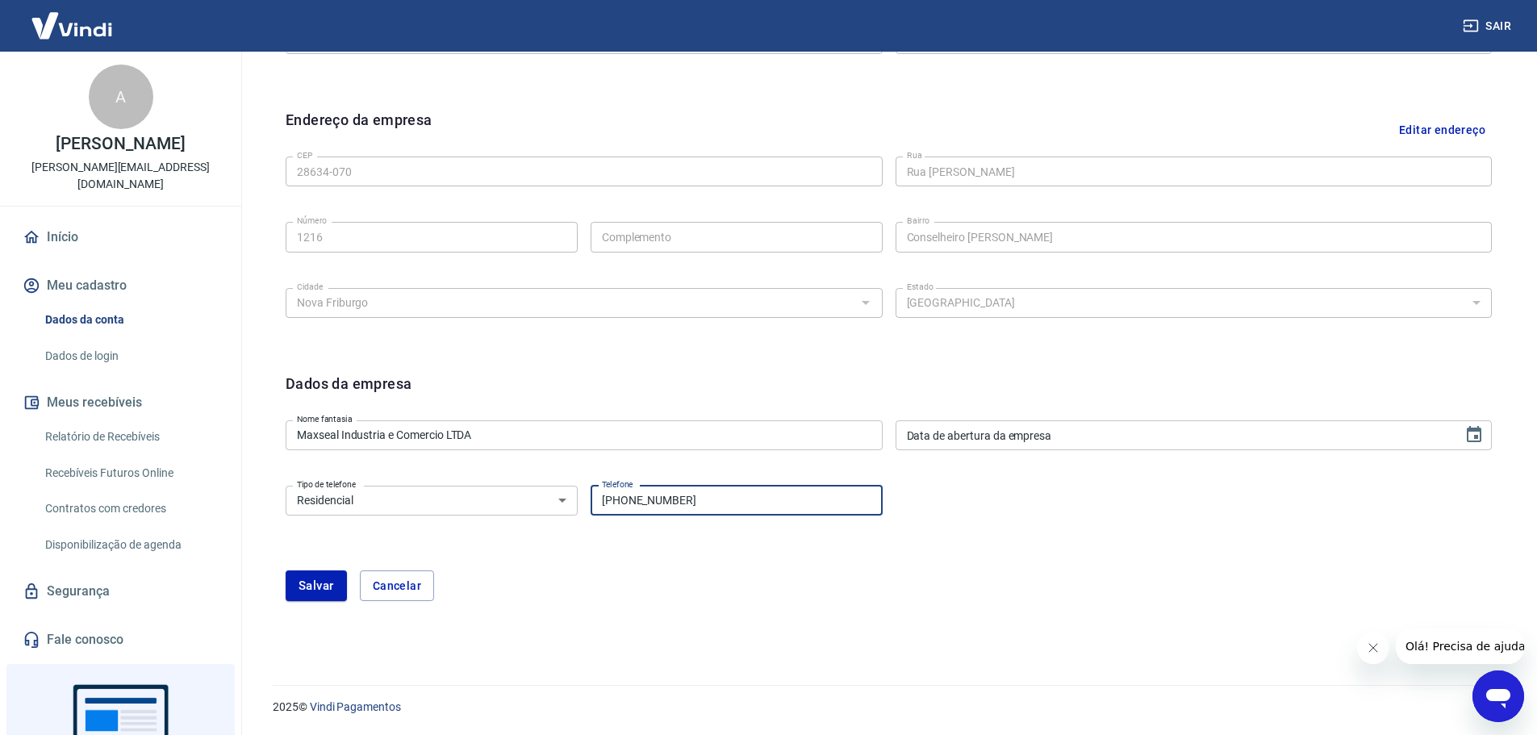
click at [759, 506] on input "(22) 99251-2005" at bounding box center [736, 501] width 292 height 30
type input "(22) 98835-3500"
click at [996, 539] on div "Tipo de telefone Residencial Comercial Tipo de telefone Telefone (22) 98835-350…" at bounding box center [889, 511] width 1206 height 65
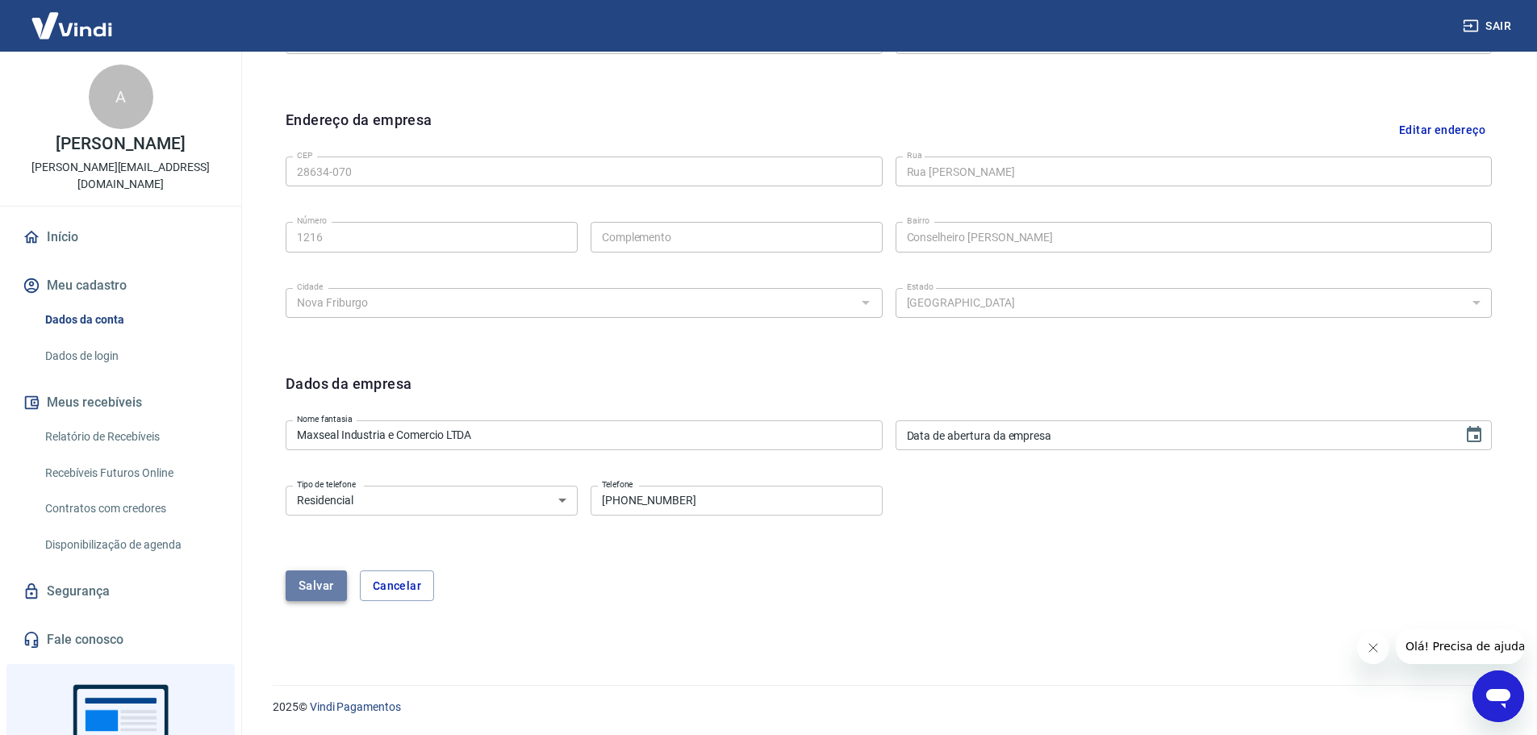
click at [320, 582] on button "Salvar" at bounding box center [316, 585] width 61 height 31
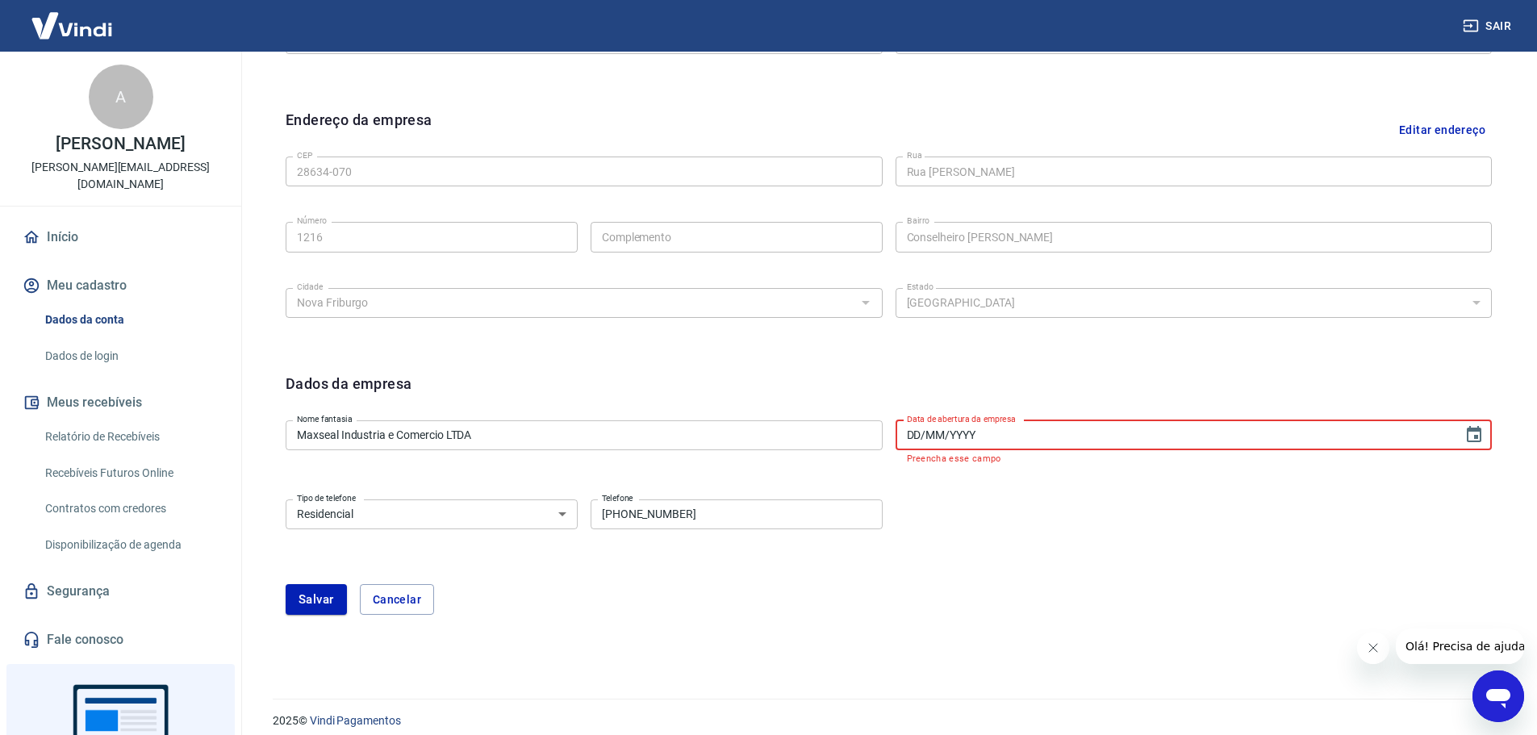
click at [1059, 426] on input "DD/MM/YYYY" at bounding box center [1173, 435] width 557 height 30
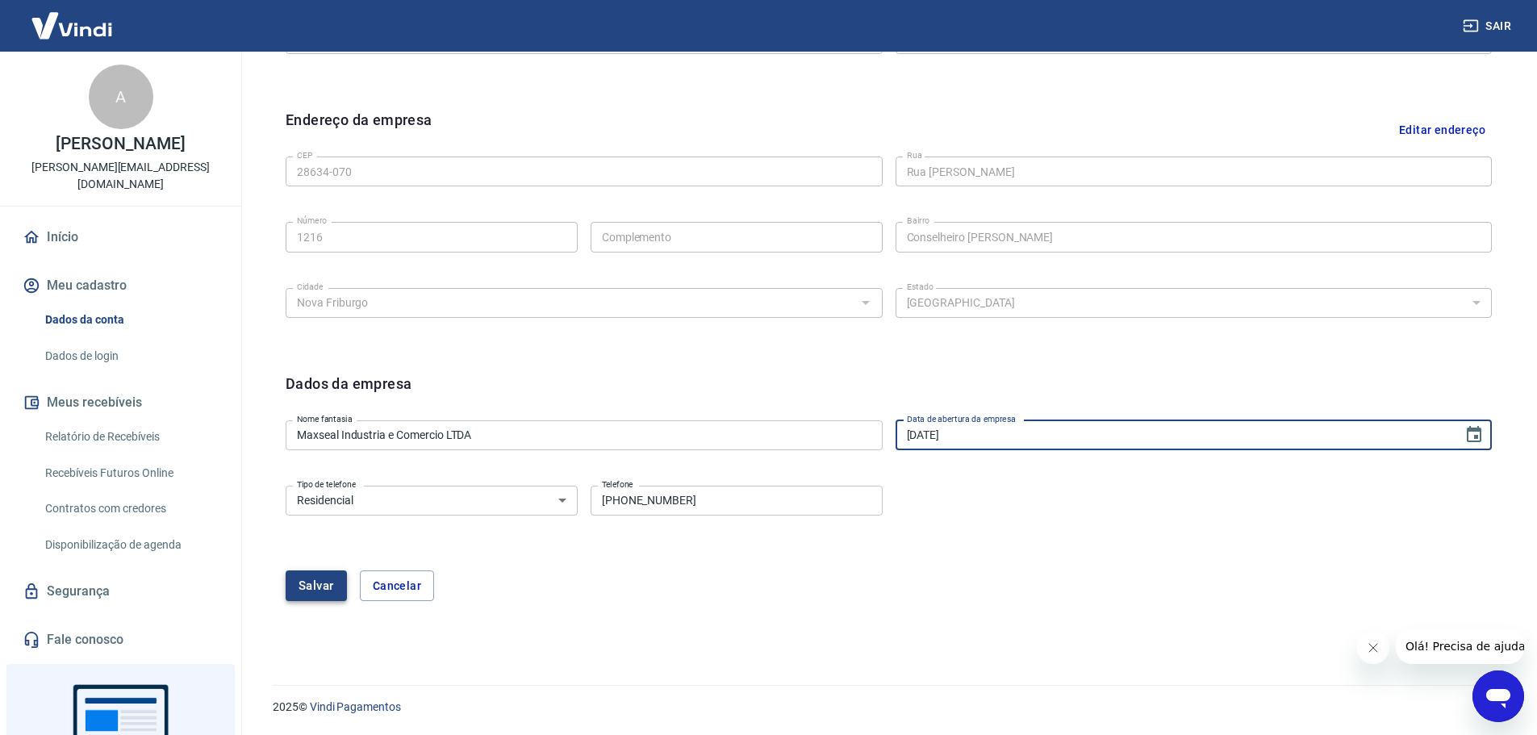
type input "03/11/2005"
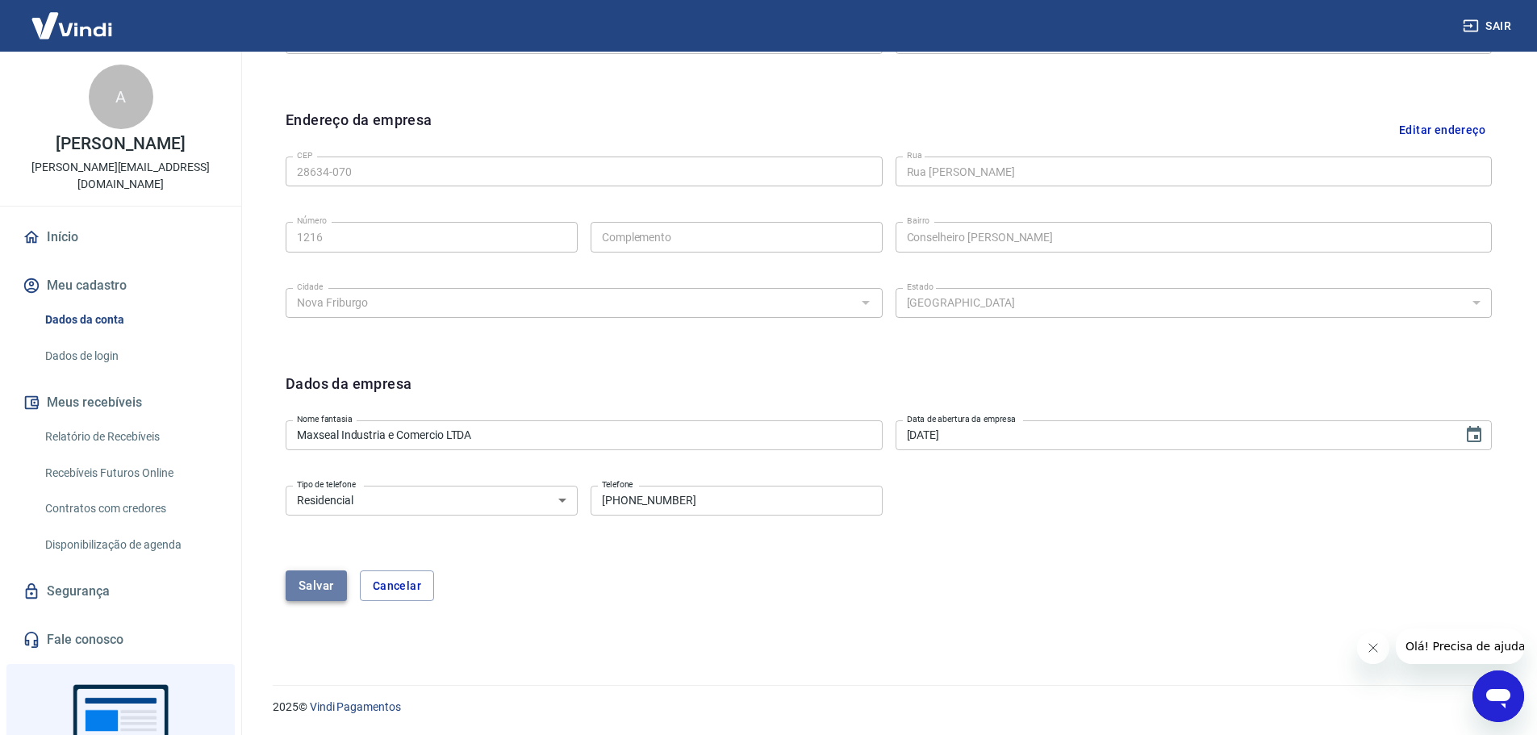
click at [309, 586] on button "Salvar" at bounding box center [316, 585] width 61 height 31
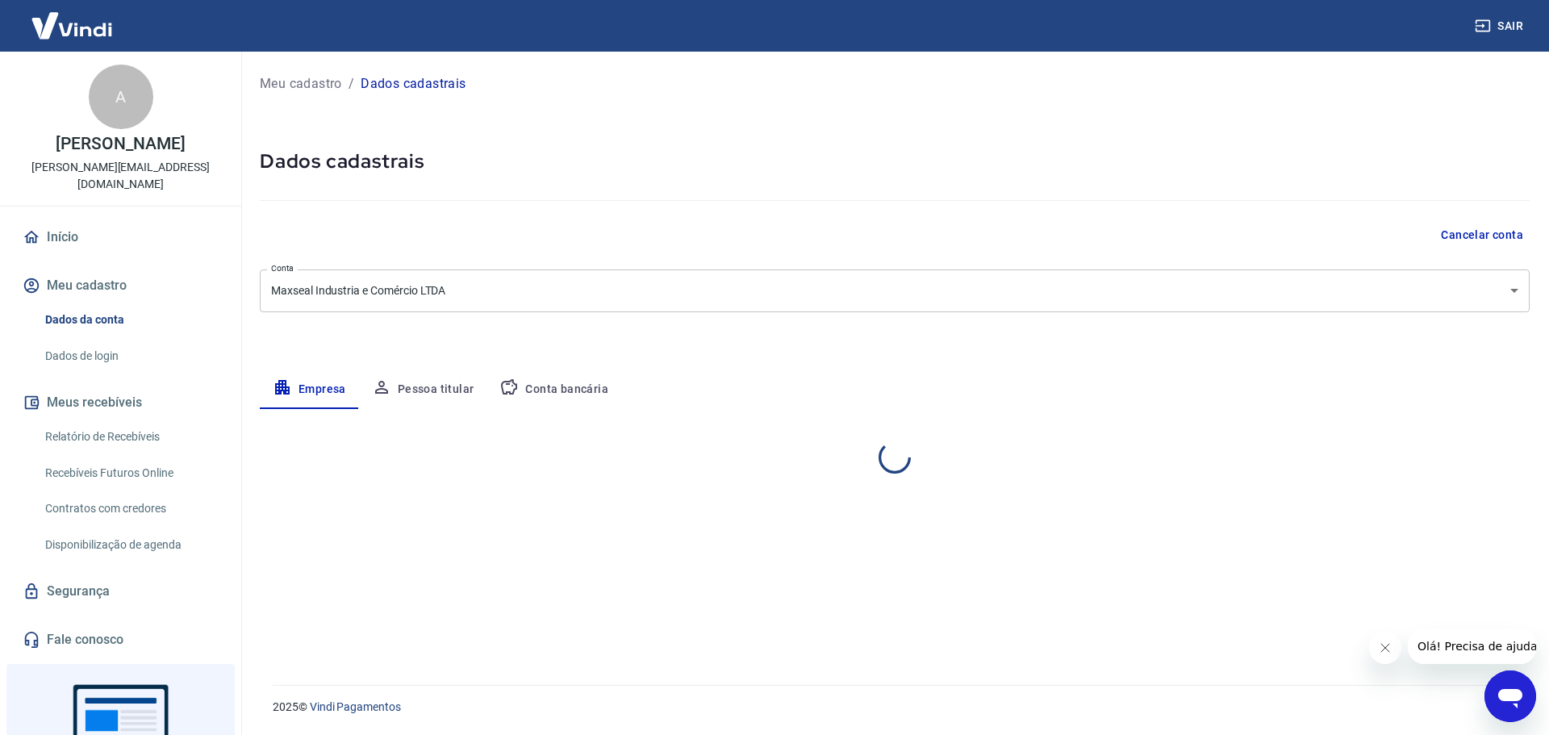
select select "RJ"
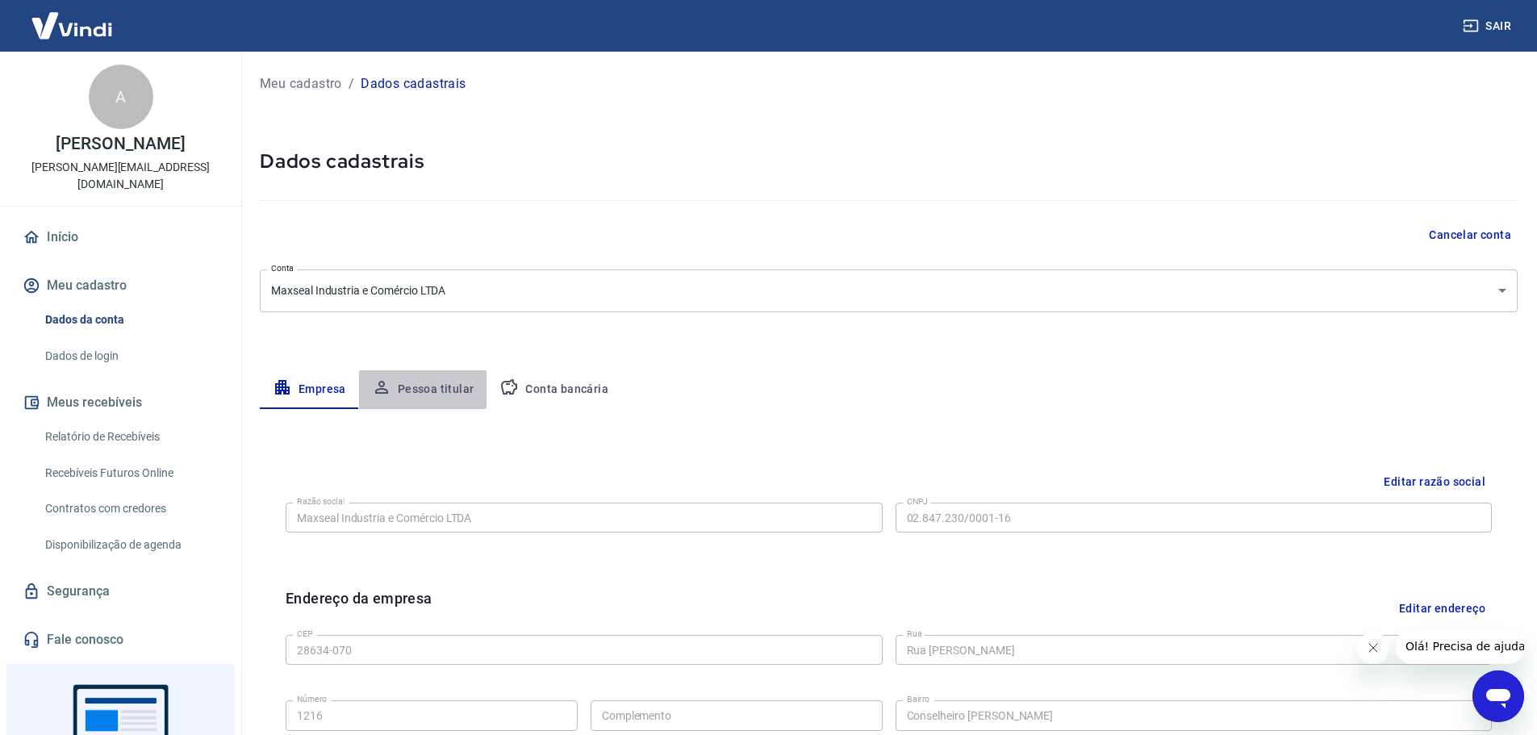
click at [416, 386] on button "Pessoa titular" at bounding box center [423, 389] width 128 height 39
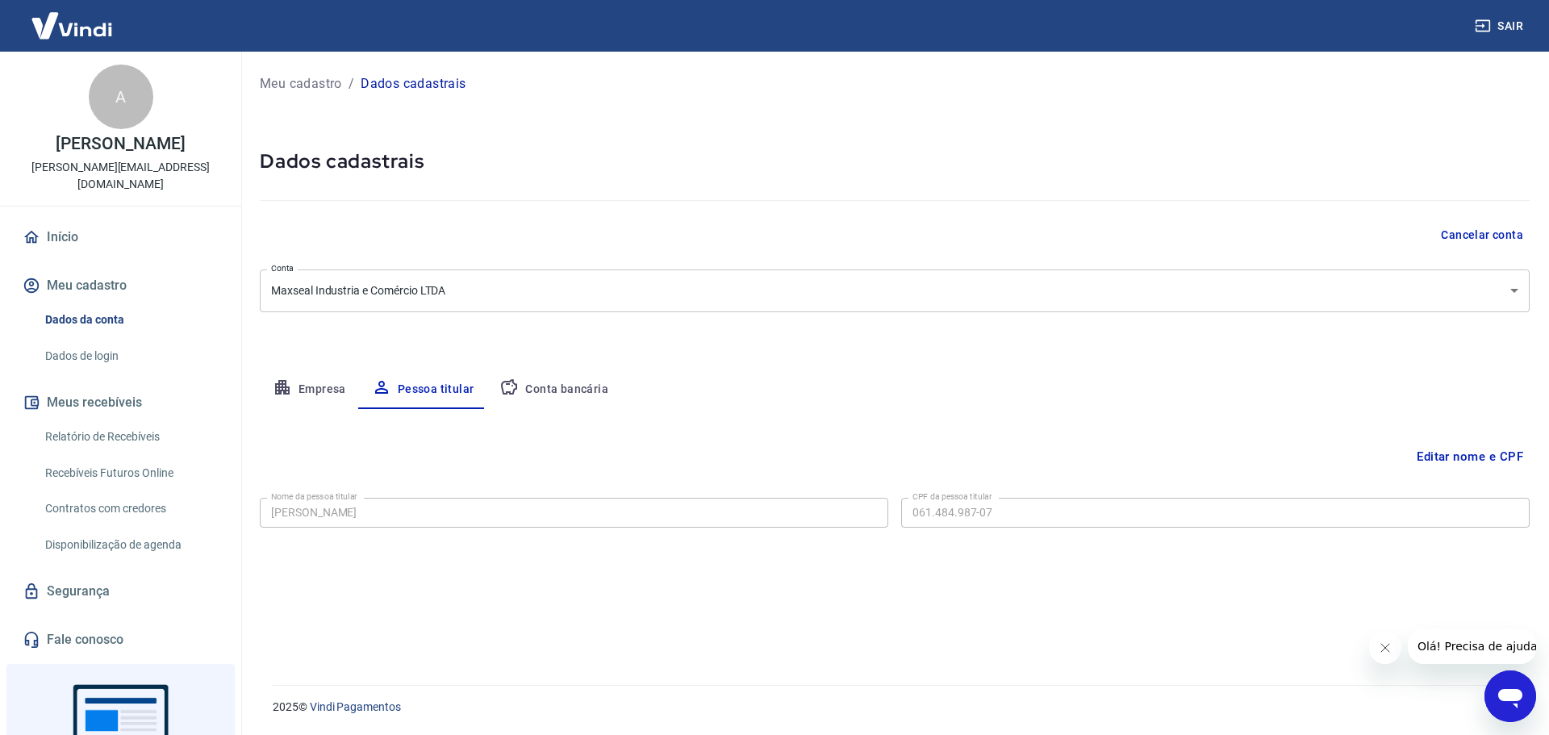
click at [1480, 463] on button "Editar nome e CPF" at bounding box center [1469, 456] width 119 height 31
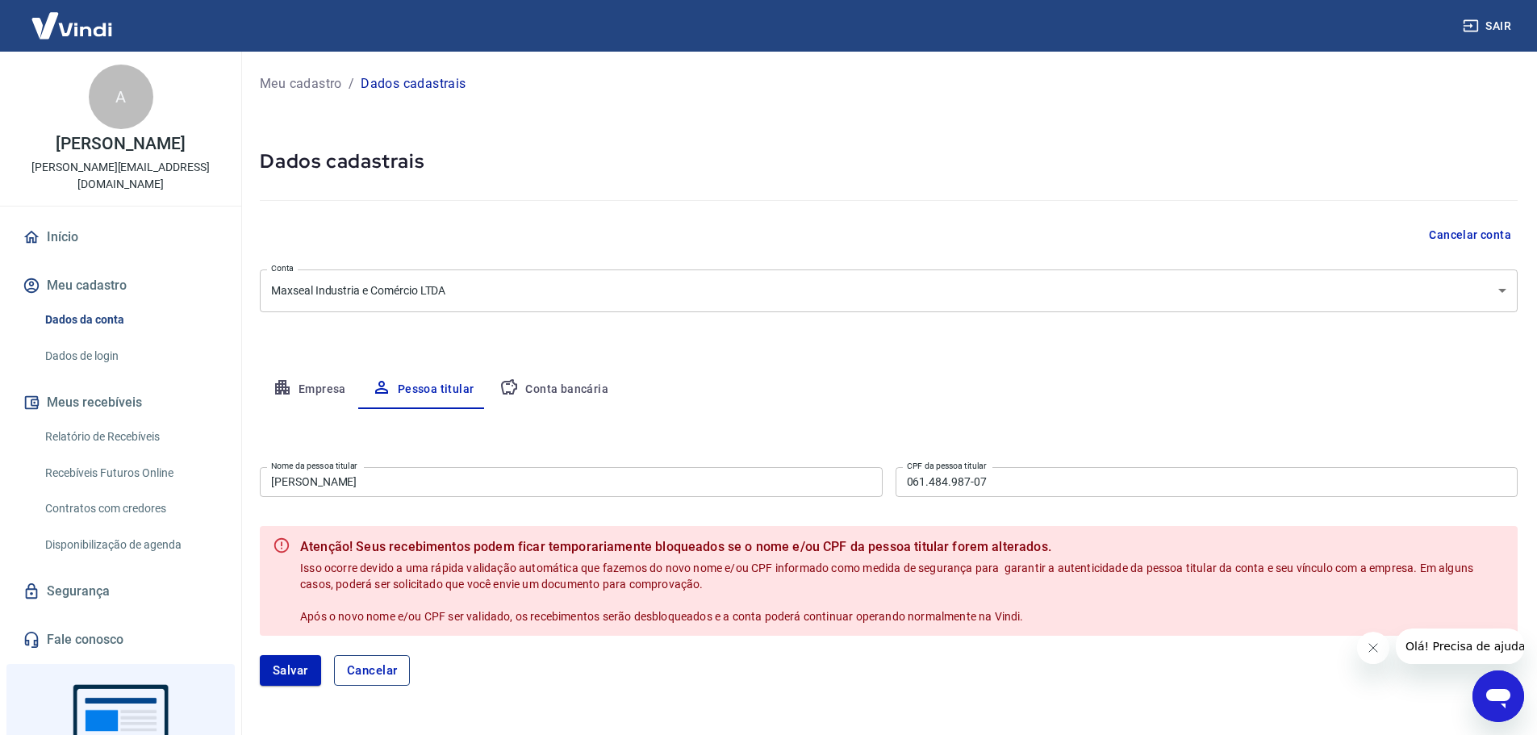
click at [379, 657] on button "Cancelar" at bounding box center [372, 670] width 77 height 31
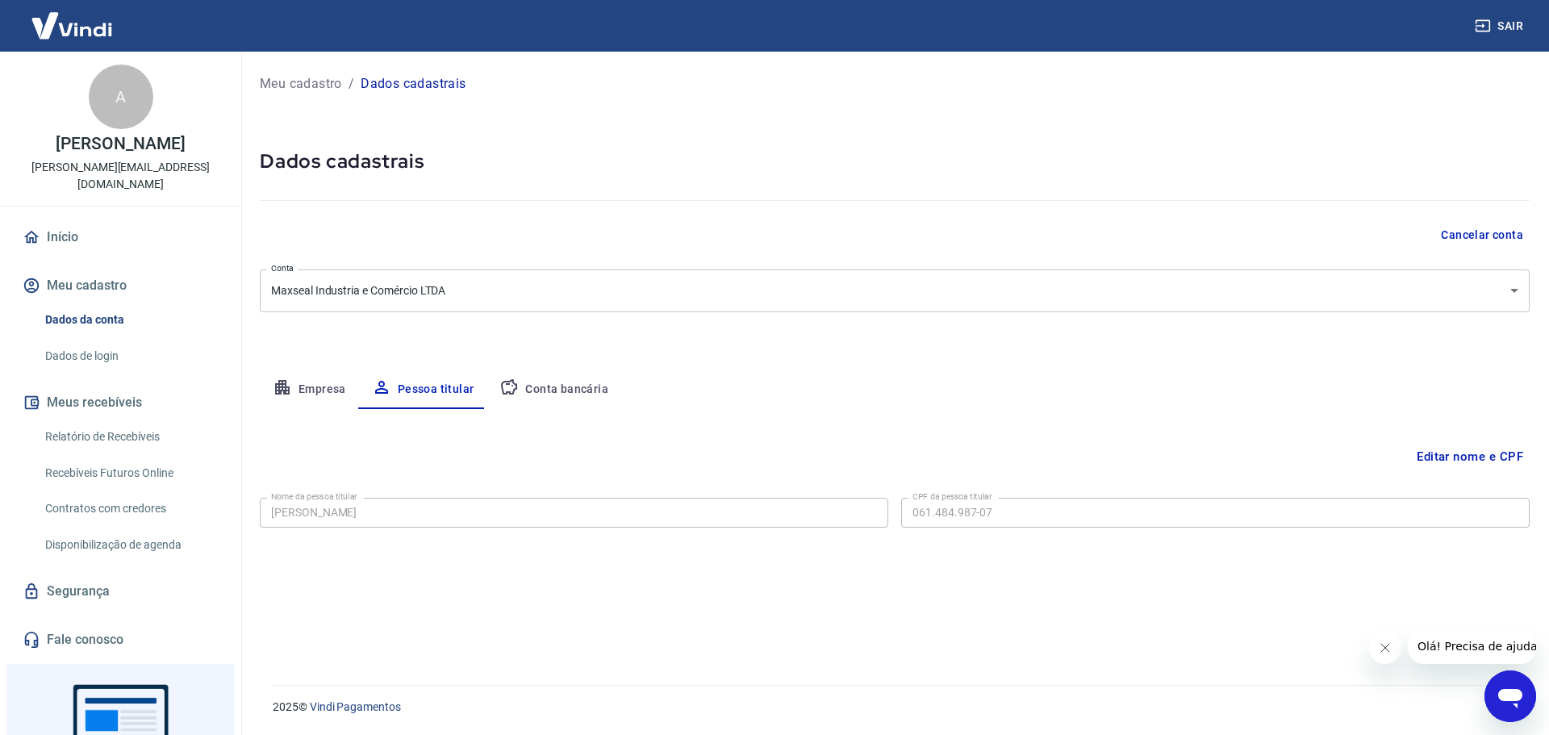
click at [568, 397] on button "Conta bancária" at bounding box center [553, 389] width 135 height 39
select select "1"
click at [119, 420] on link "Relatório de Recebíveis" at bounding box center [130, 436] width 183 height 33
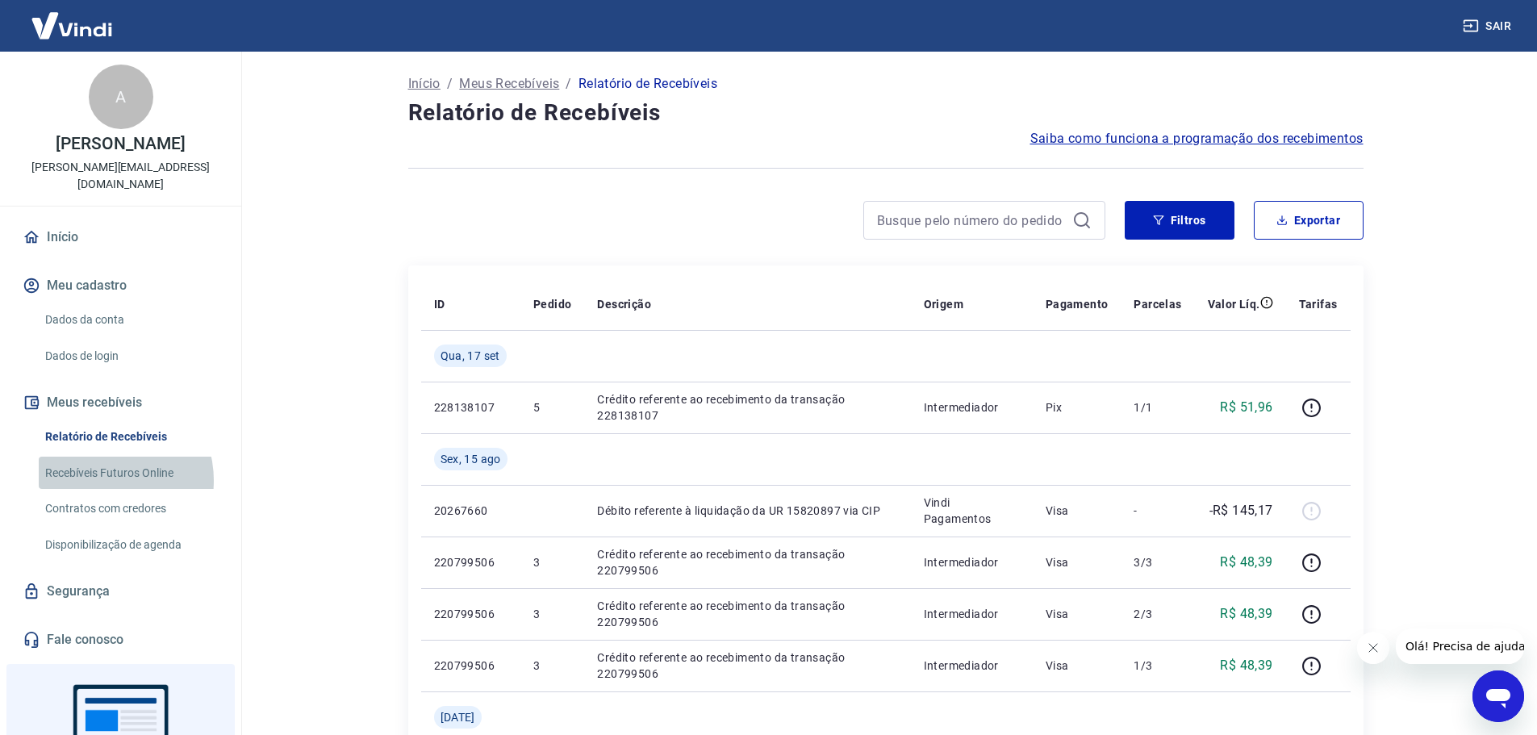
click at [102, 463] on link "Recebíveis Futuros Online" at bounding box center [130, 473] width 183 height 33
